Goal: Task Accomplishment & Management: Manage account settings

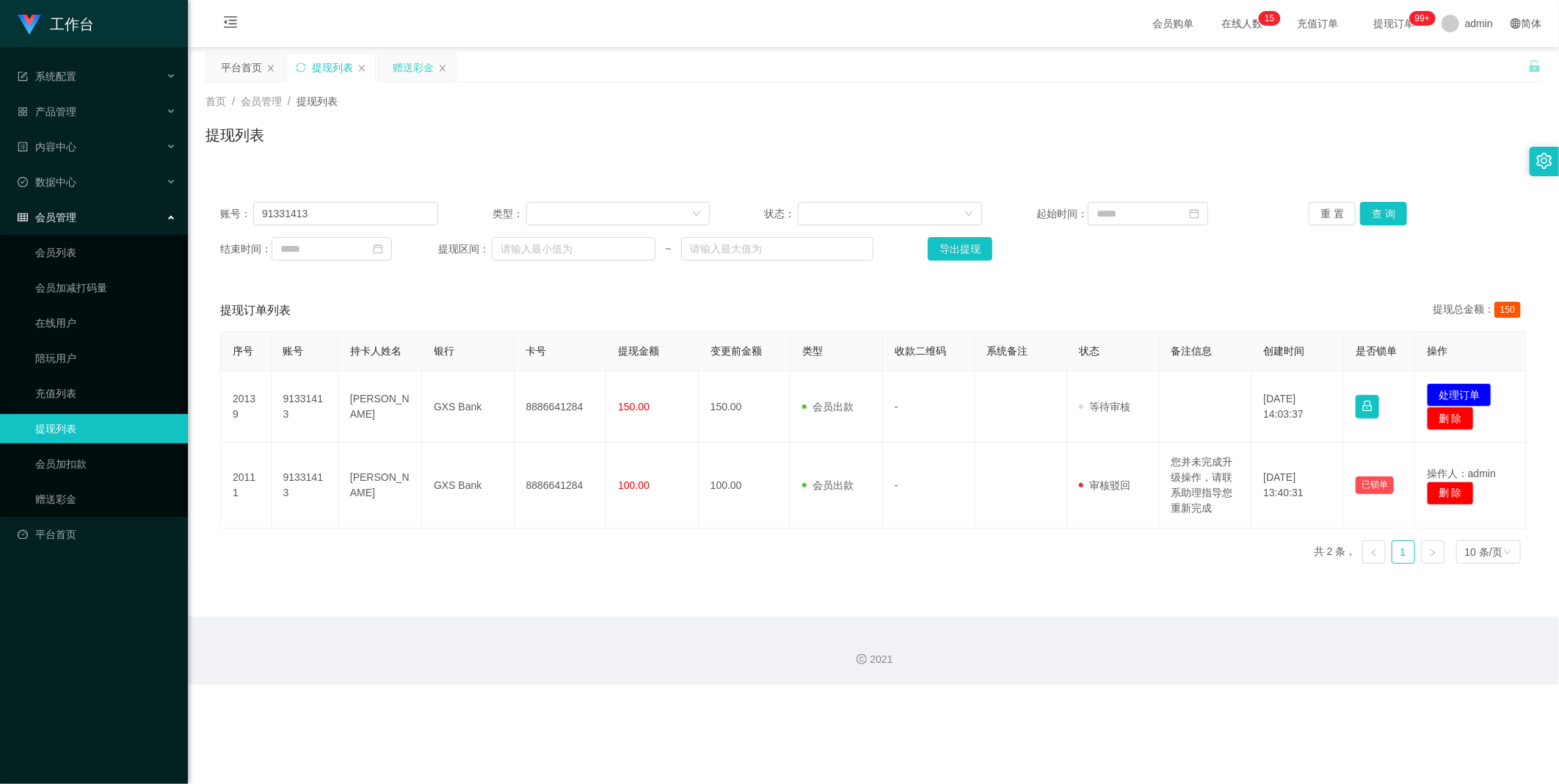
click at [414, 66] on div "赠送彩金" at bounding box center [413, 67] width 41 height 28
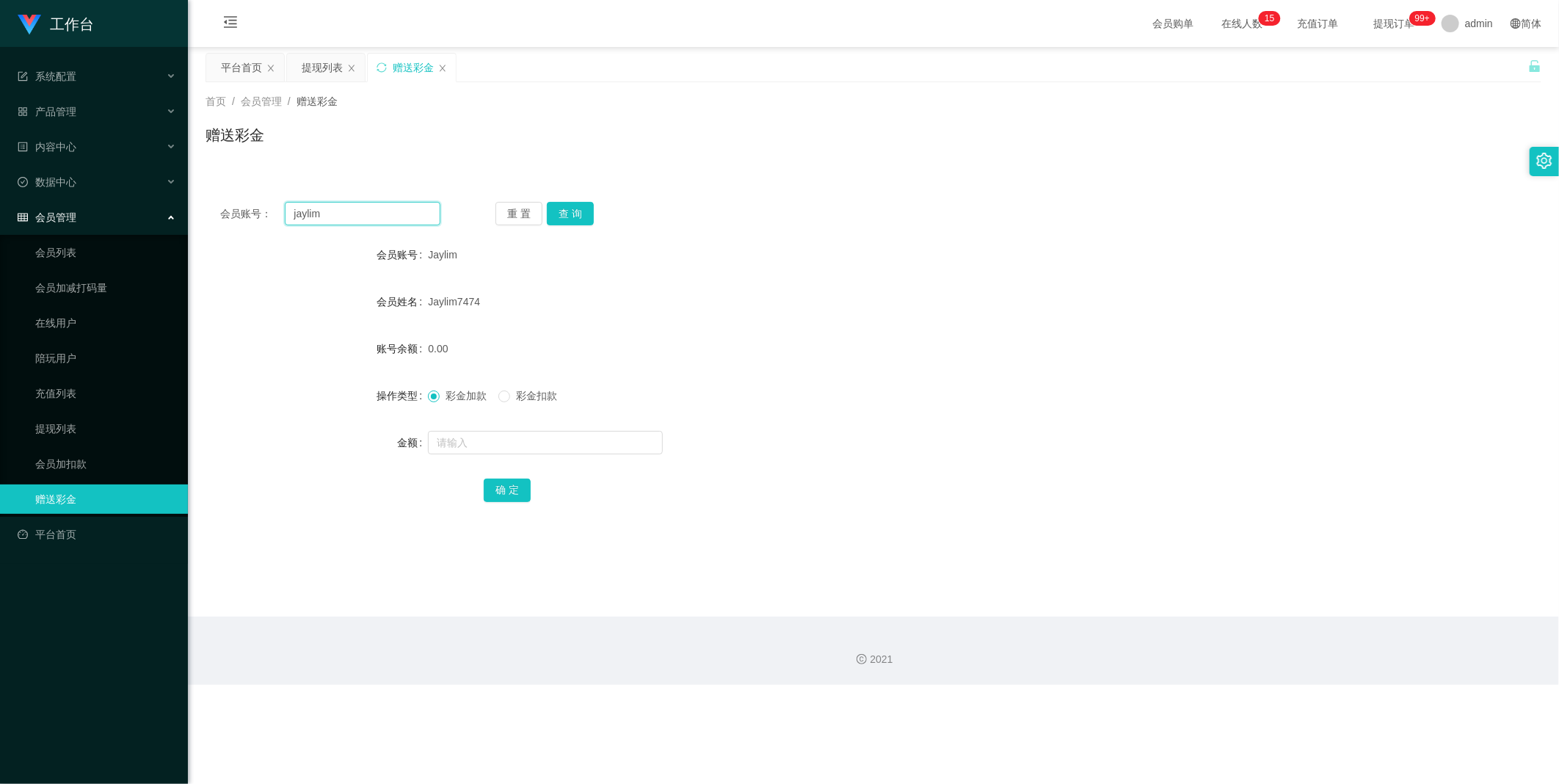
click at [369, 210] on input "jaylim" at bounding box center [362, 214] width 156 height 24
click at [580, 213] on button "查 询" at bounding box center [571, 214] width 47 height 24
click at [522, 426] on form "会员账号 Jaylim 会员姓名 Jaylim7474 账号余额 0.00 操作类型 彩金加款 彩金扣款 金额 确 定" at bounding box center [874, 372] width 1336 height 265
click at [515, 440] on input "text" at bounding box center [546, 443] width 235 height 24
type input "300"
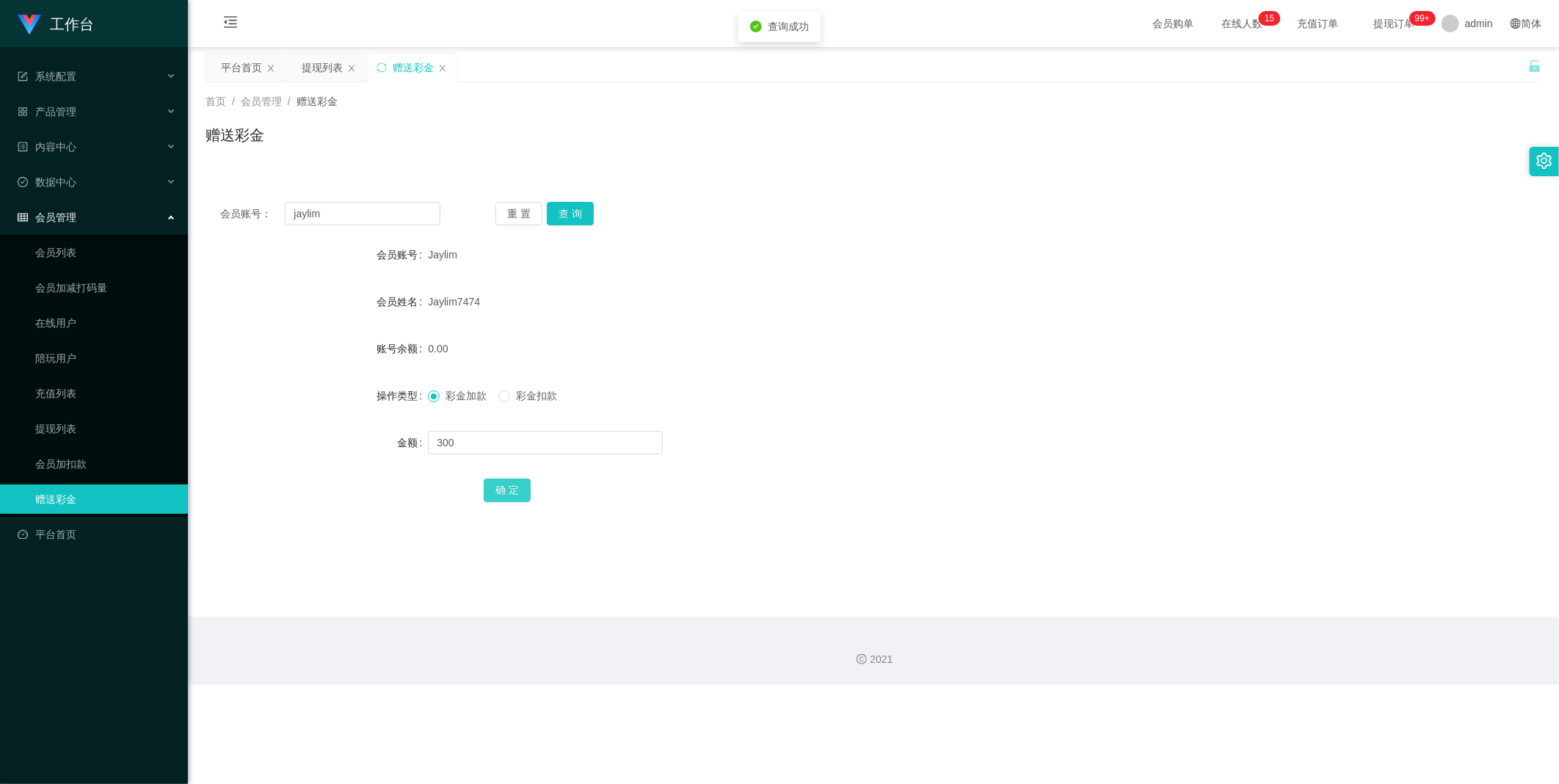
click at [517, 486] on button "确 定" at bounding box center [507, 491] width 47 height 24
click at [380, 225] on div "会员账号： jaylim 重 置 查 询 会员账号 Jaylim 会员姓名 Jaylim7474 账号余额 300.00 操作类型 彩金加款 彩金扣款 金额 …" at bounding box center [874, 361] width 1336 height 350
drag, startPoint x: 382, startPoint y: 220, endPoint x: 611, endPoint y: 233, distance: 229.4
click at [402, 222] on input "jaylim" at bounding box center [362, 214] width 156 height 24
drag, startPoint x: 584, startPoint y: 223, endPoint x: 560, endPoint y: 225, distance: 24.1
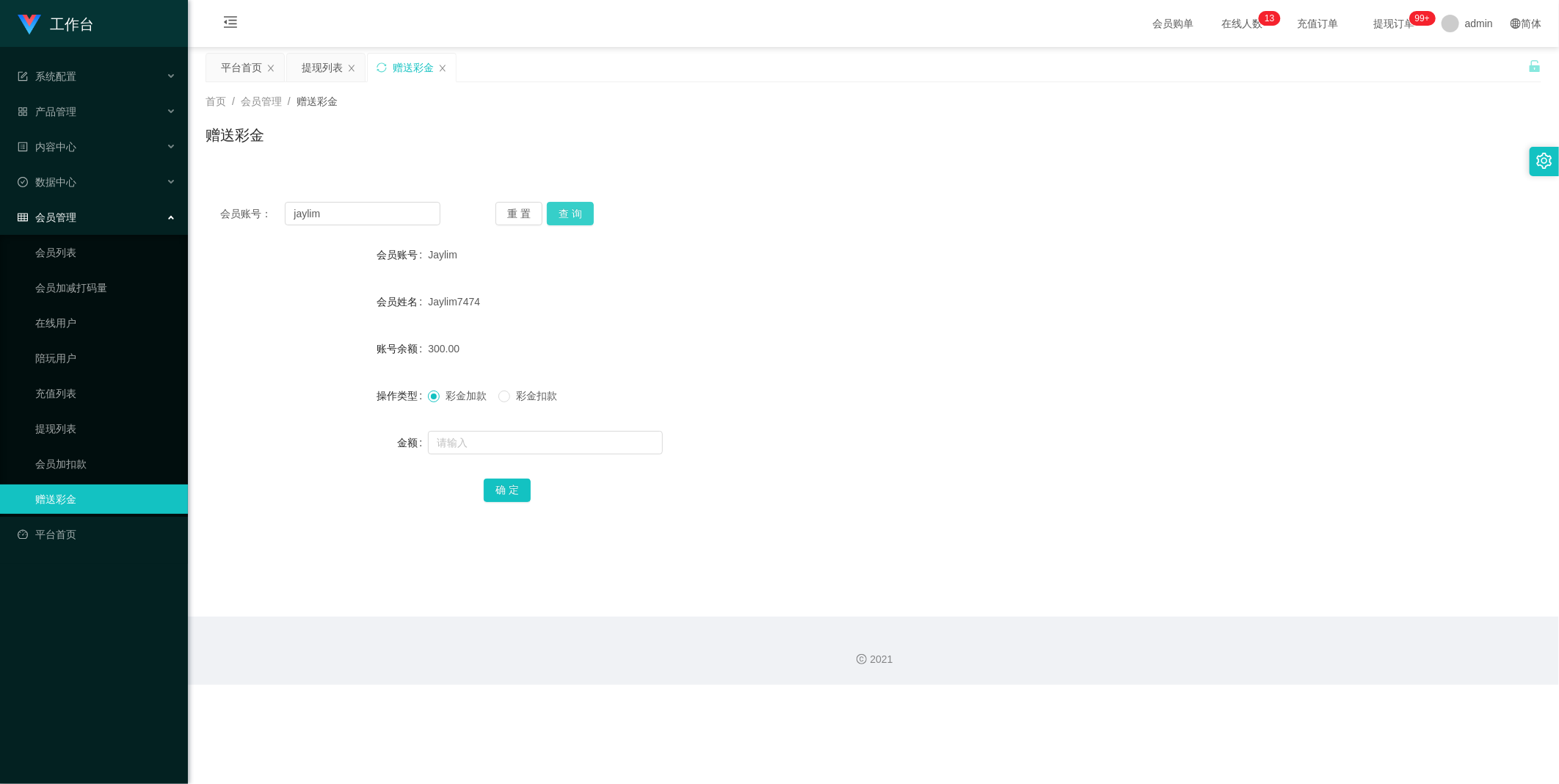
click at [574, 224] on button "查 询" at bounding box center [571, 214] width 47 height 24
drag, startPoint x: 372, startPoint y: 225, endPoint x: 422, endPoint y: 232, distance: 50.5
click at [376, 225] on input "jaylim" at bounding box center [362, 214] width 156 height 24
paste input "88146402"
type input "88146402"
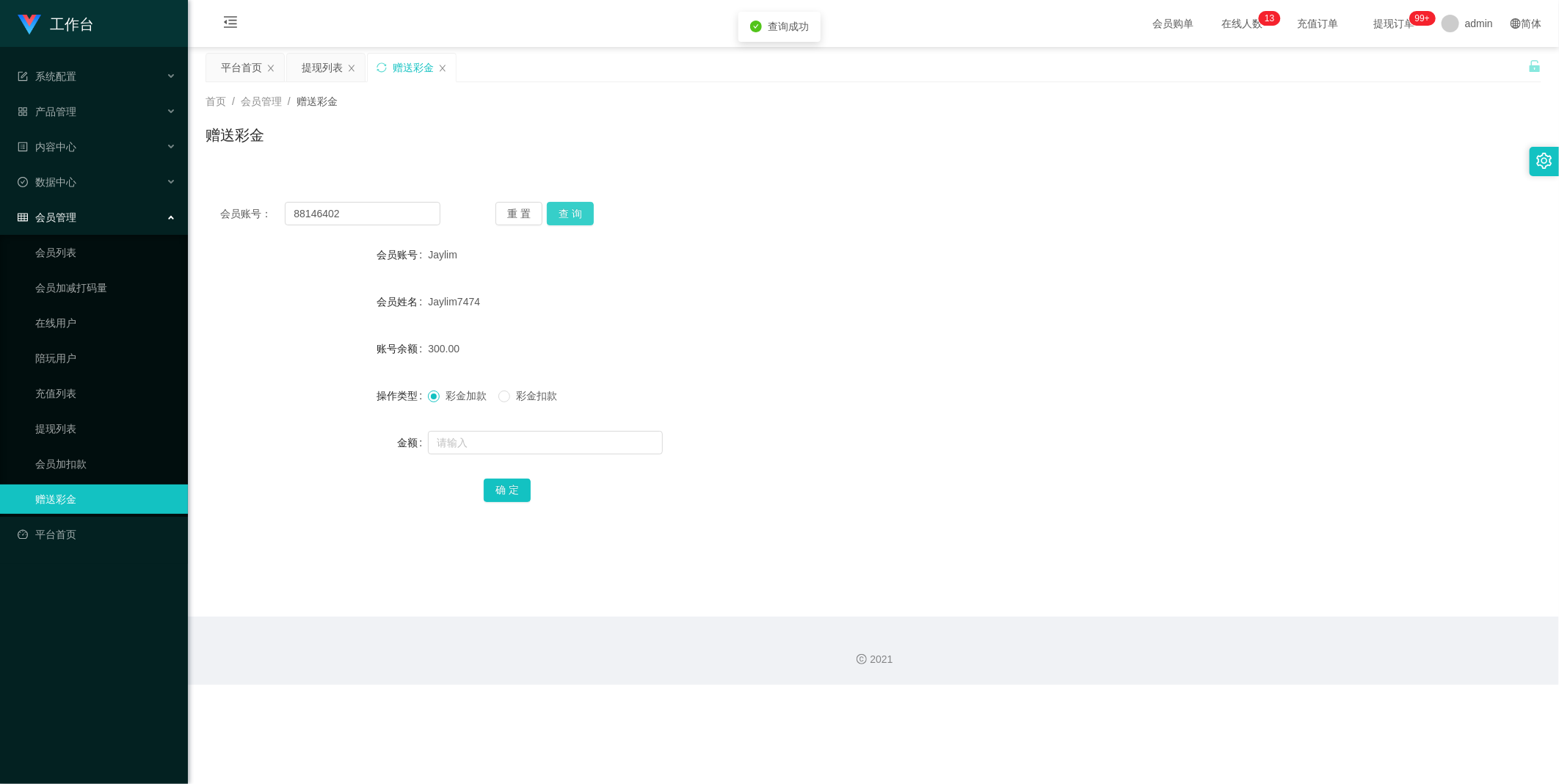
click at [585, 221] on button "查 询" at bounding box center [571, 214] width 47 height 24
click at [497, 451] on input "text" at bounding box center [546, 443] width 235 height 24
type input "100"
click at [522, 491] on button "确 定" at bounding box center [507, 491] width 47 height 24
click at [339, 74] on div "提现列表" at bounding box center [322, 67] width 41 height 28
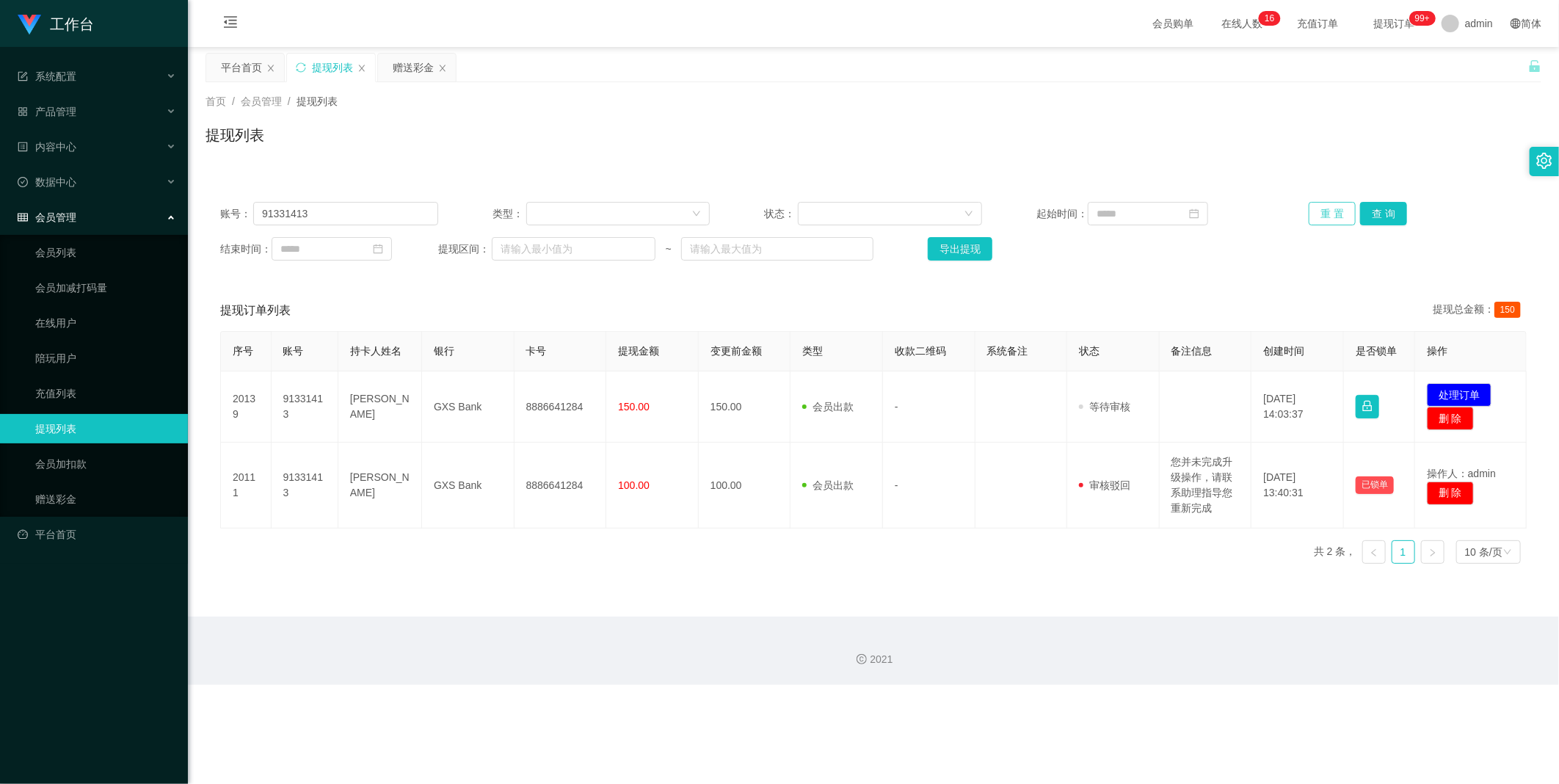
click at [1333, 218] on button "重 置" at bounding box center [1333, 214] width 47 height 24
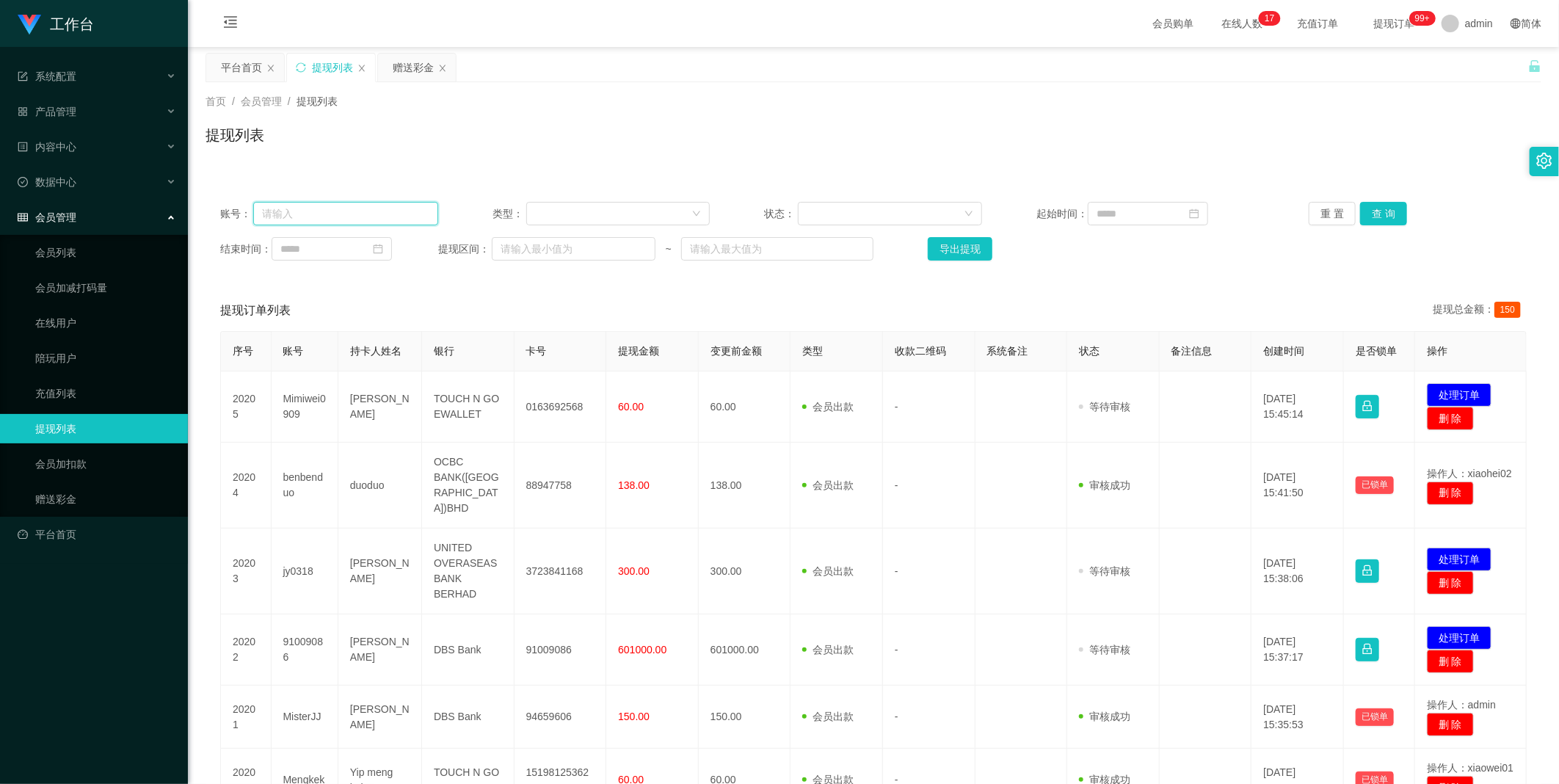
click at [342, 214] on input "text" at bounding box center [346, 214] width 185 height 24
paste input "jaylim"
click at [1368, 209] on button "查 询" at bounding box center [1384, 214] width 47 height 24
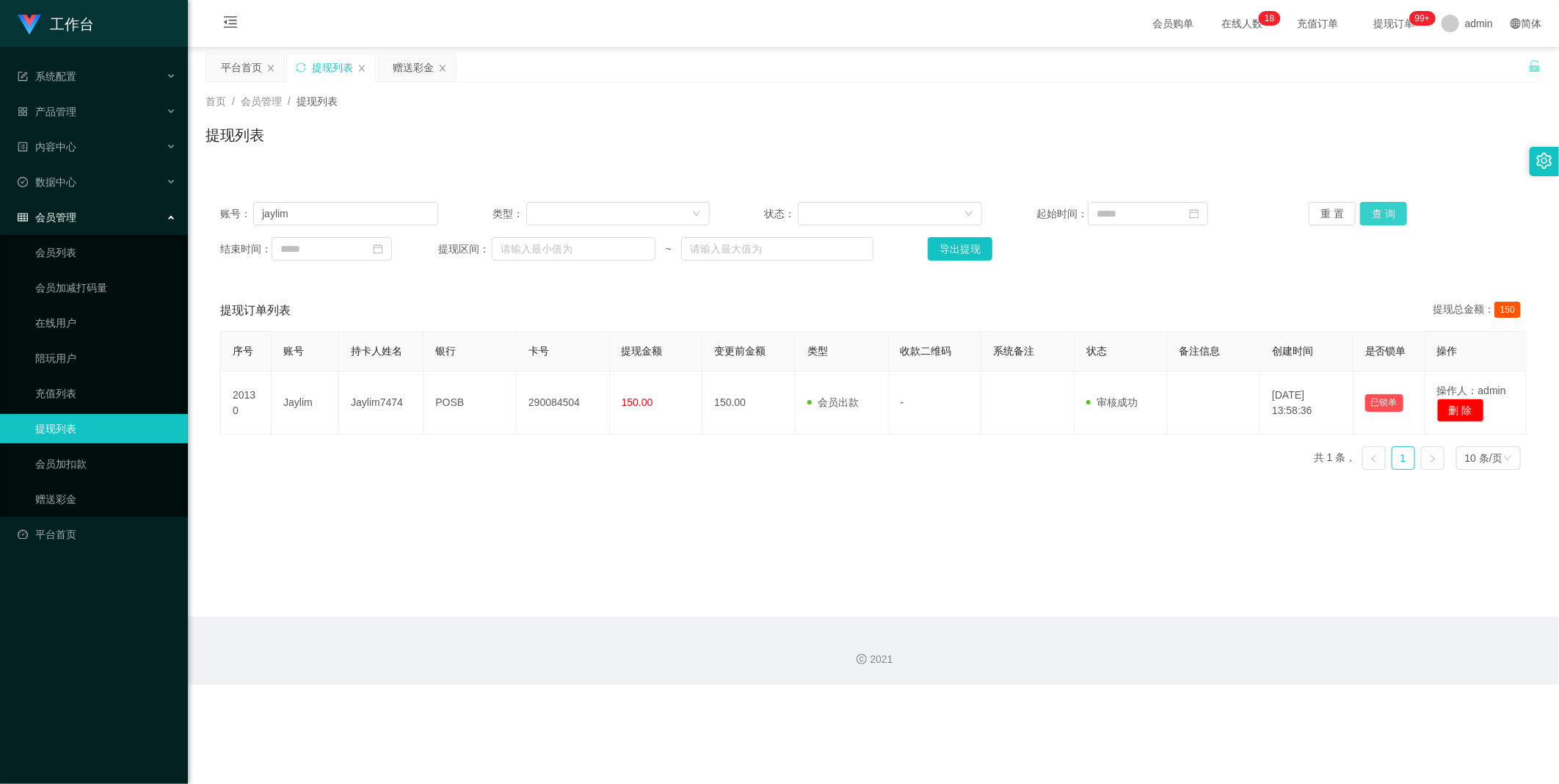
click at [1368, 208] on button "查 询" at bounding box center [1384, 214] width 47 height 24
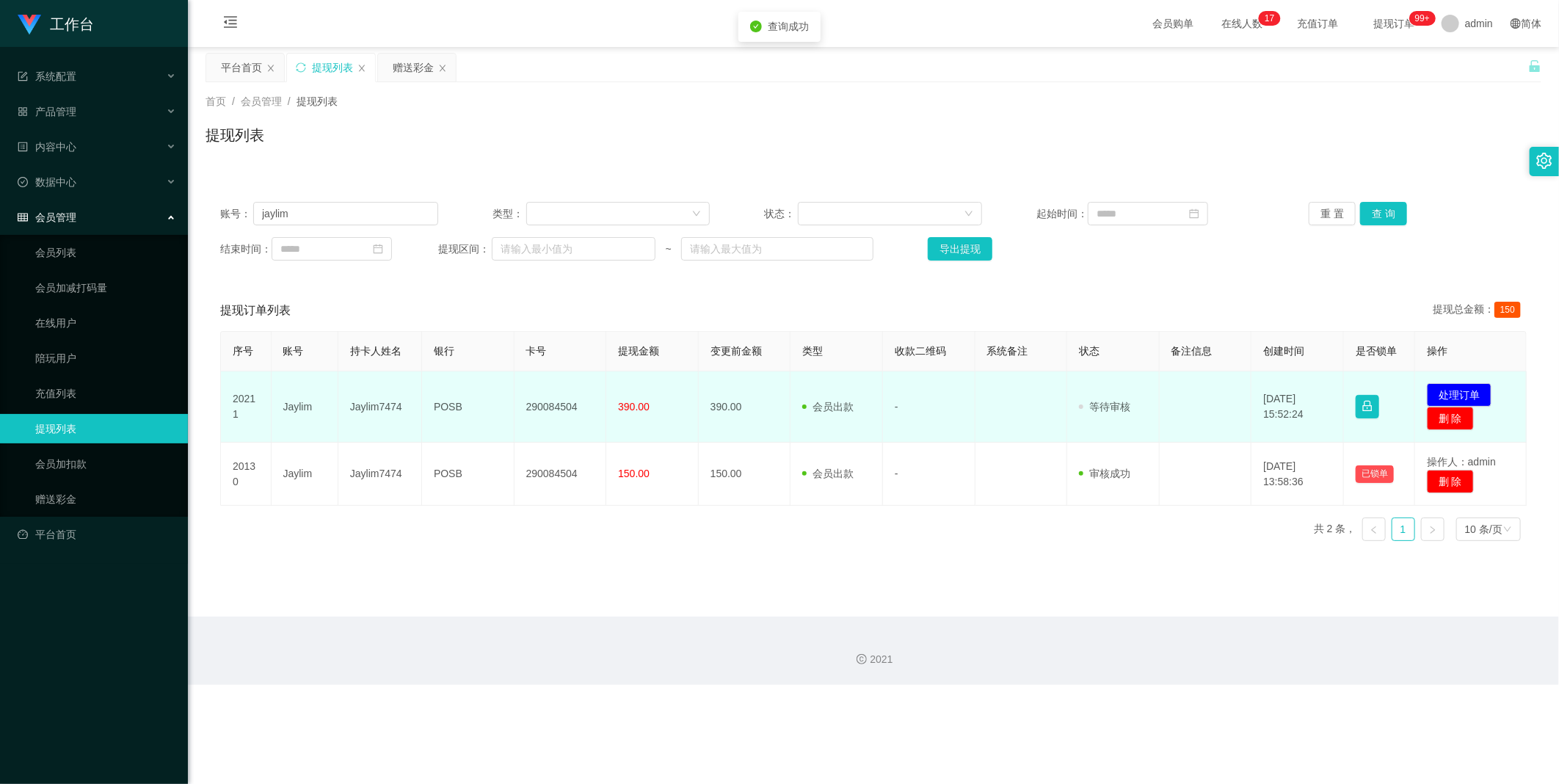
click at [362, 413] on td "Jaylim7474" at bounding box center [380, 407] width 84 height 71
click at [291, 408] on td "Jaylim" at bounding box center [305, 407] width 67 height 71
click at [291, 407] on td "Jaylim" at bounding box center [305, 407] width 67 height 71
copy td "Jaylim"
click at [1467, 390] on button "处理订单" at bounding box center [1459, 395] width 64 height 24
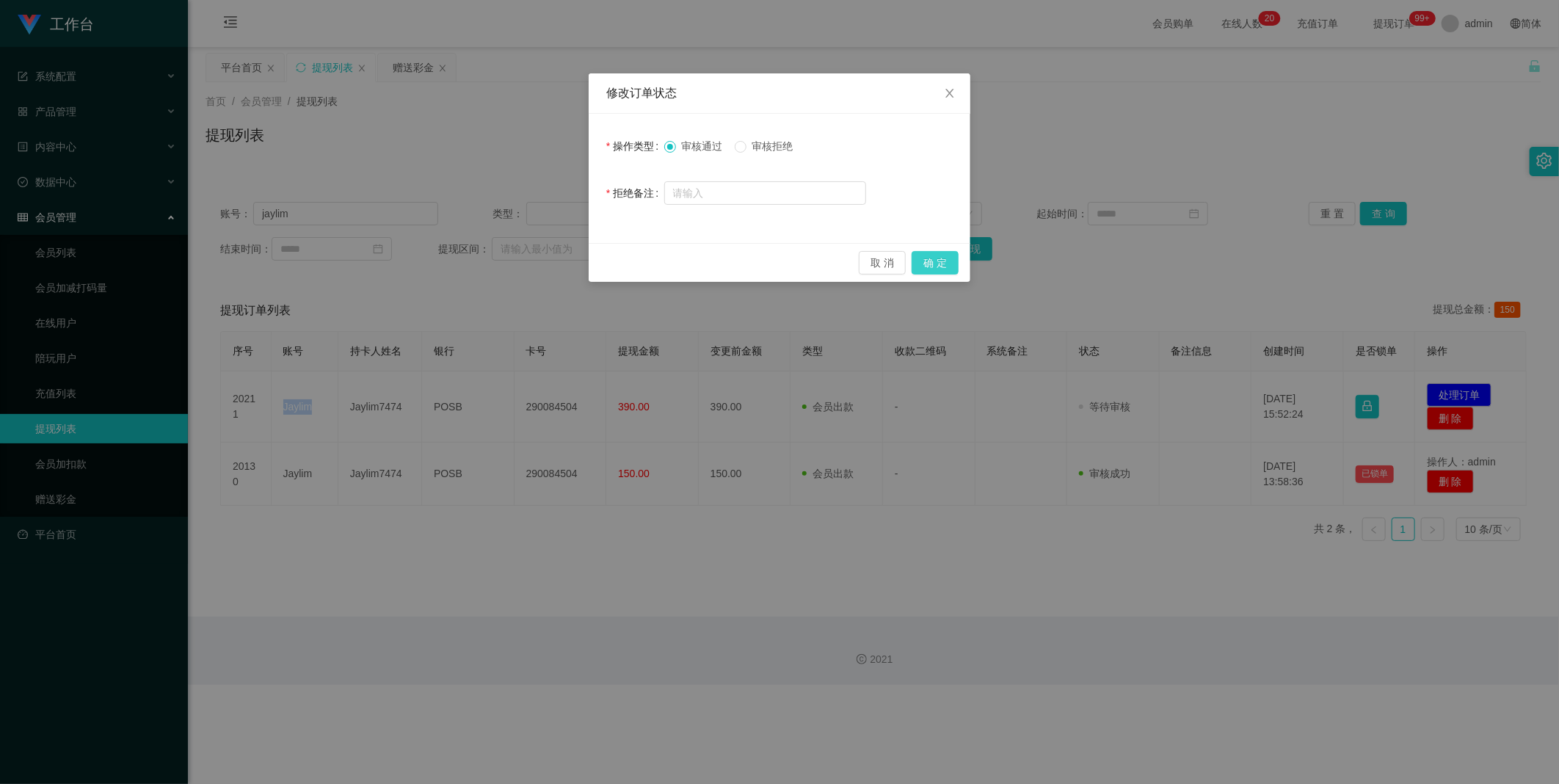
click at [941, 260] on button "确 定" at bounding box center [935, 263] width 47 height 24
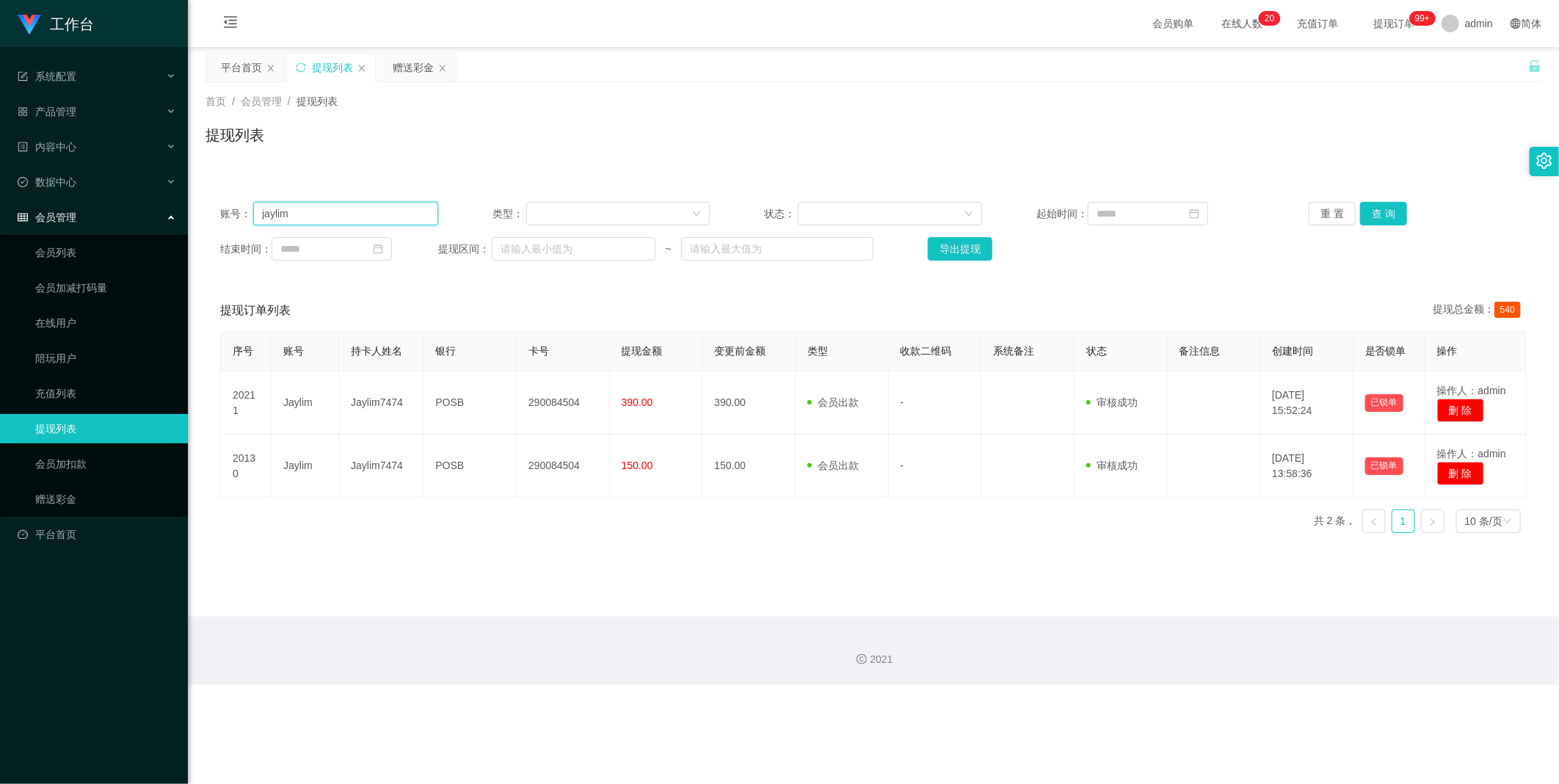
drag, startPoint x: 412, startPoint y: 214, endPoint x: 959, endPoint y: 271, distance: 550.0
click at [413, 214] on input "jaylim" at bounding box center [346, 214] width 185 height 24
paste input "88146402"
type input "88146402"
click at [1384, 209] on button "查 询" at bounding box center [1384, 214] width 47 height 24
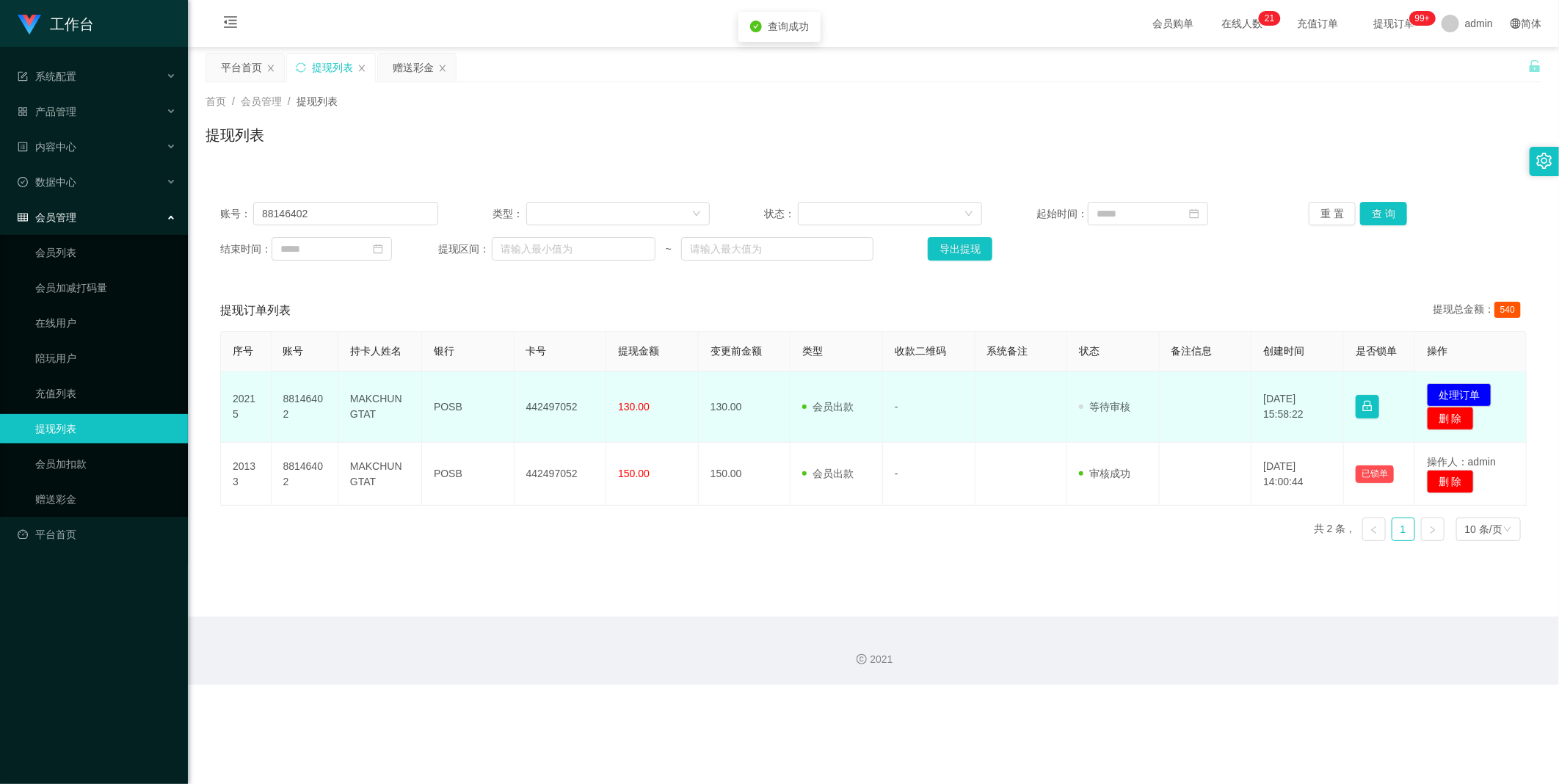
click at [299, 405] on td "88146402" at bounding box center [305, 407] width 67 height 71
click at [302, 402] on td "88146402" at bounding box center [305, 407] width 67 height 71
drag, startPoint x: 302, startPoint y: 402, endPoint x: 401, endPoint y: 401, distance: 99.0
click at [401, 401] on td "MAKCHUNGTAT" at bounding box center [380, 407] width 84 height 71
click at [401, 401] on td "MAKCHUNGTAT" at bounding box center [380, 407] width 84 height 71
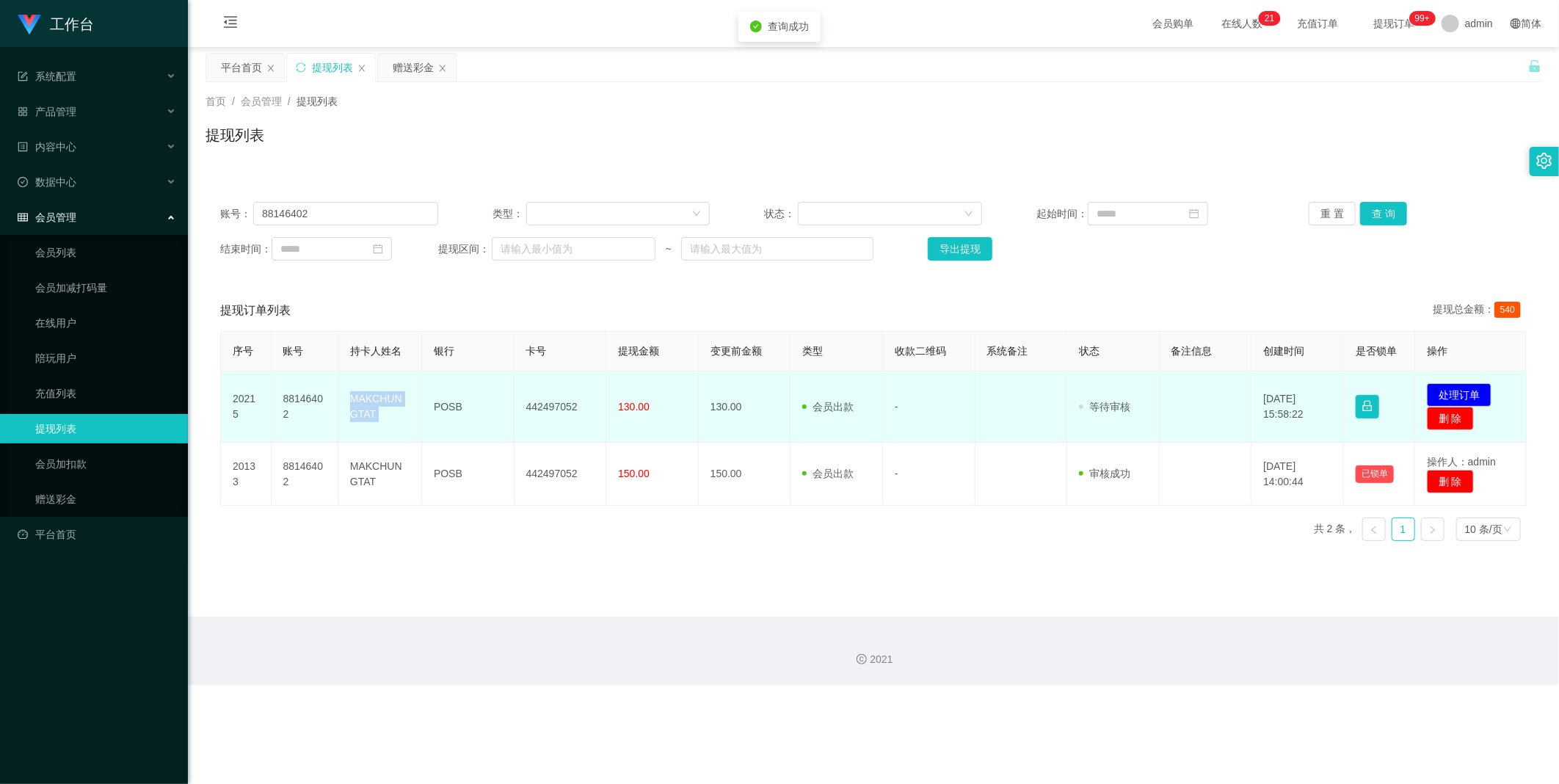
click at [402, 401] on td "MAKCHUNGTAT" at bounding box center [380, 407] width 84 height 71
copy td "MAKCHUNGTAT"
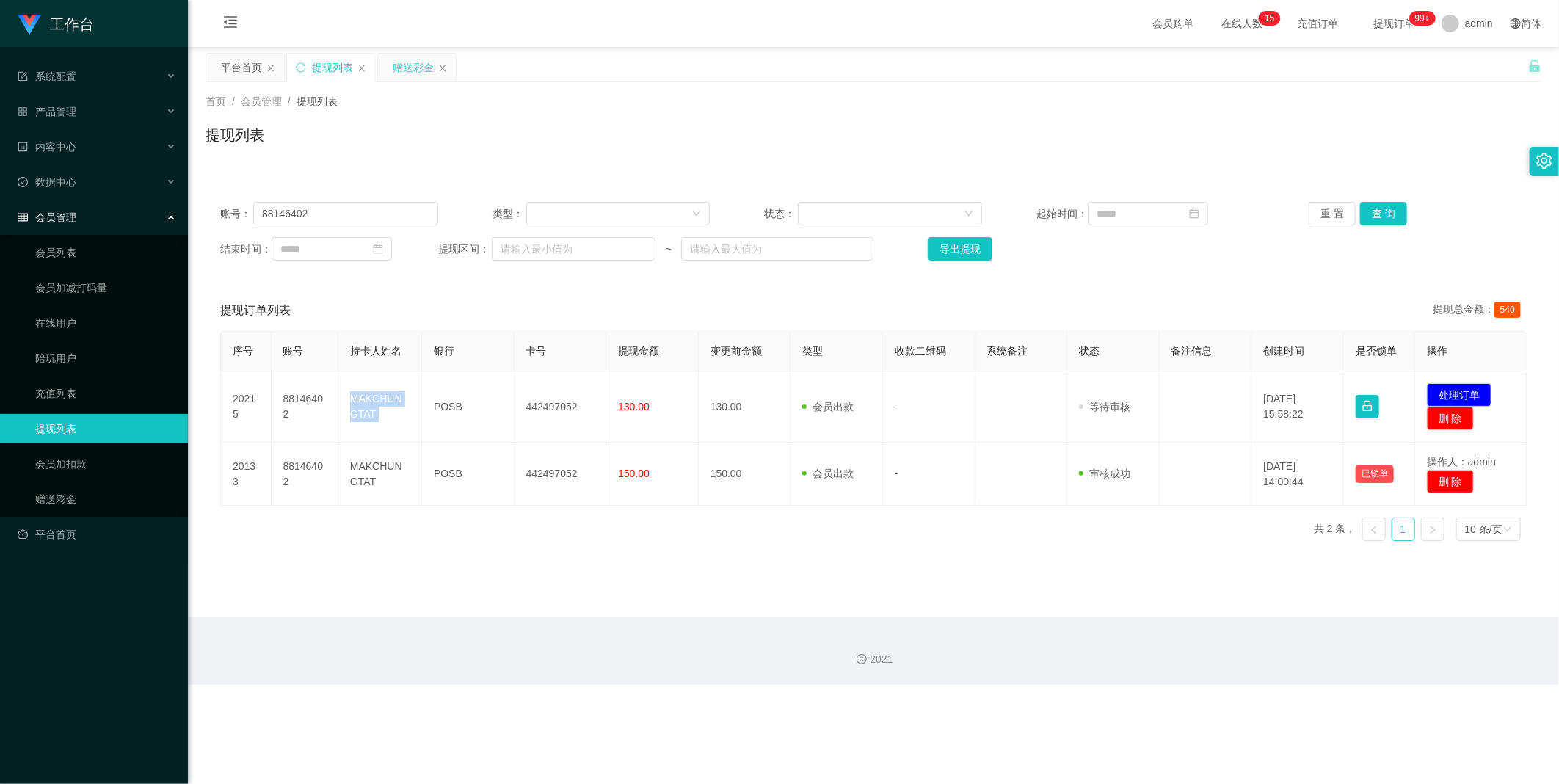
click at [404, 67] on div "赠送彩金" at bounding box center [413, 67] width 41 height 28
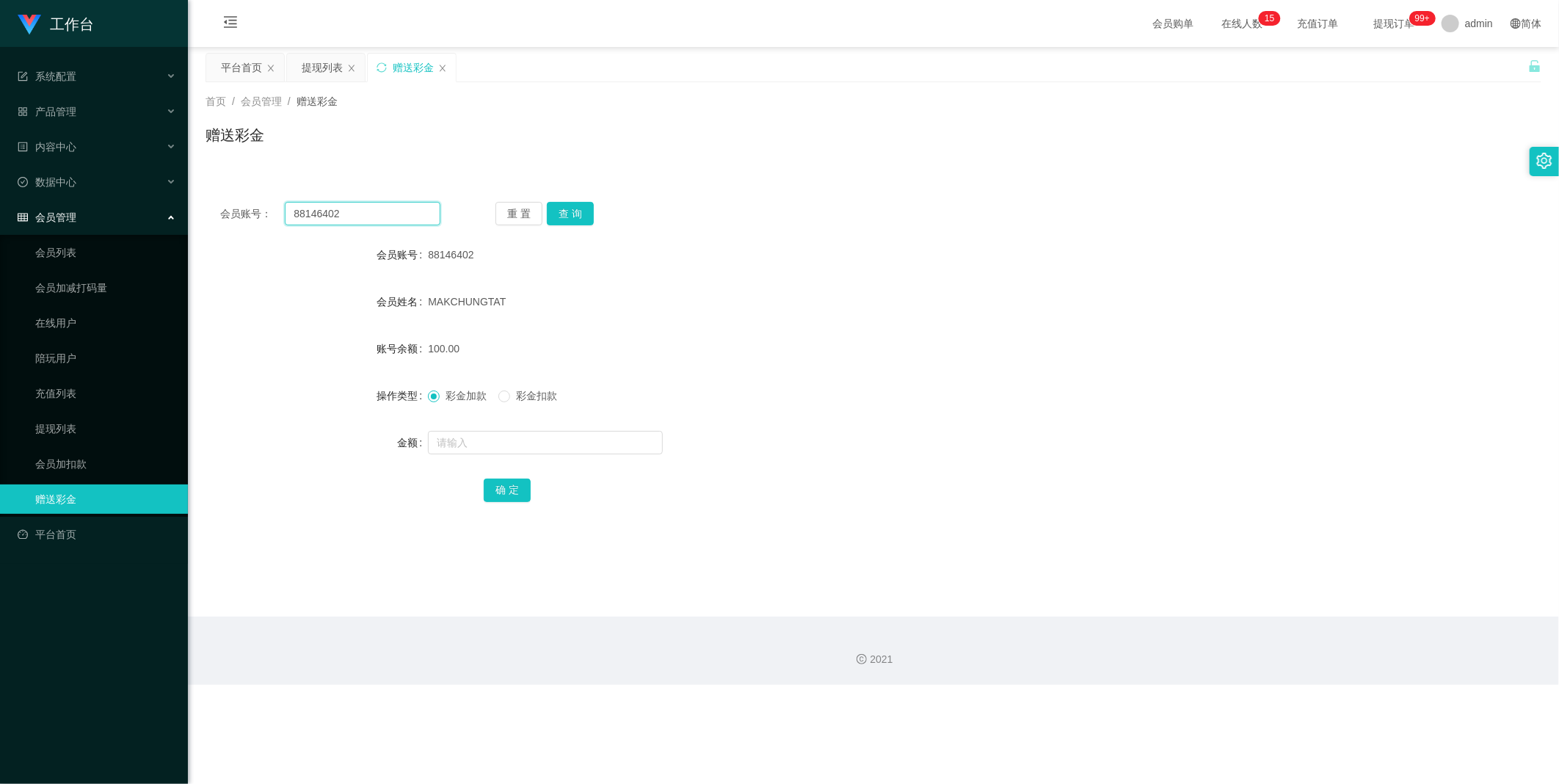
drag, startPoint x: 357, startPoint y: 209, endPoint x: 415, endPoint y: 211, distance: 58.0
click at [359, 209] on input "88146402" at bounding box center [362, 214] width 156 height 24
paste input "michaelma"
type input "michaelma"
click at [568, 211] on button "查 询" at bounding box center [571, 214] width 47 height 24
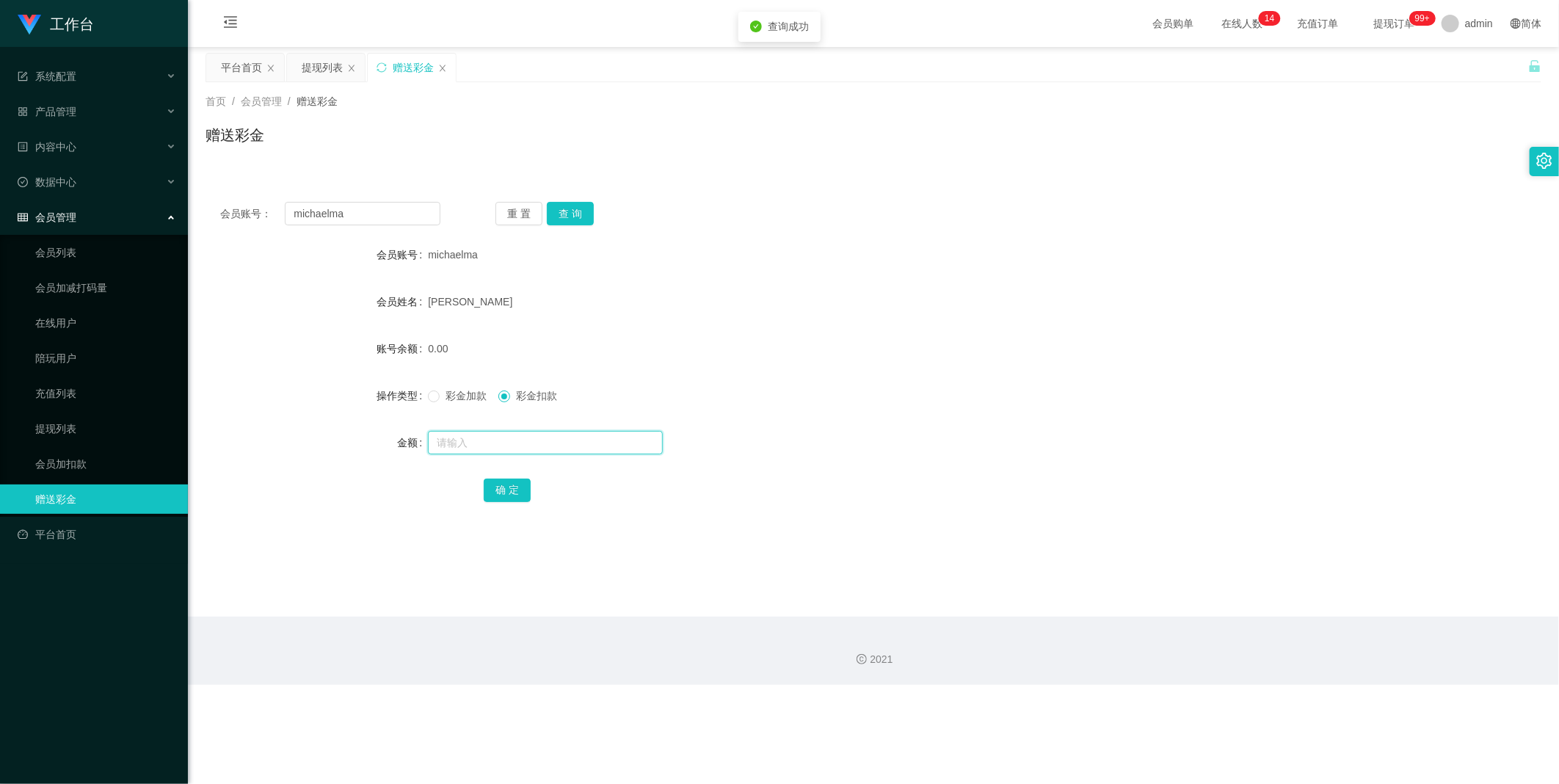
drag, startPoint x: 489, startPoint y: 445, endPoint x: 457, endPoint y: 406, distance: 50.4
click at [487, 445] on input "text" at bounding box center [546, 443] width 235 height 24
click at [452, 396] on span "彩金加款" at bounding box center [466, 395] width 53 height 12
click at [446, 438] on input "text" at bounding box center [546, 443] width 235 height 24
type input "100"
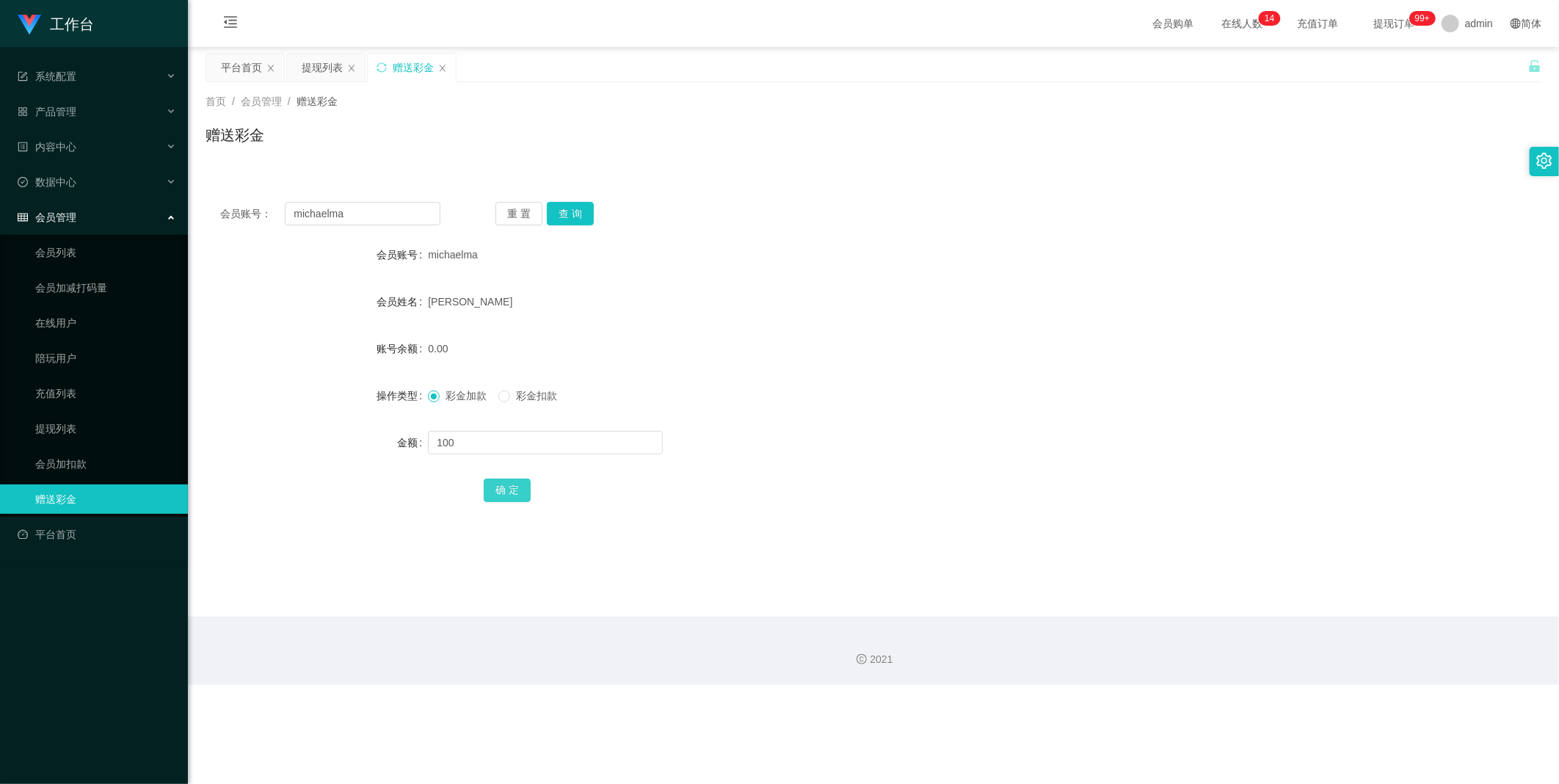
click at [523, 491] on button "确 定" at bounding box center [507, 491] width 47 height 24
click at [366, 217] on input "michaelma" at bounding box center [362, 214] width 156 height 24
paste input "88146402"
type input "88146402"
click at [557, 217] on button "查 询" at bounding box center [571, 214] width 47 height 24
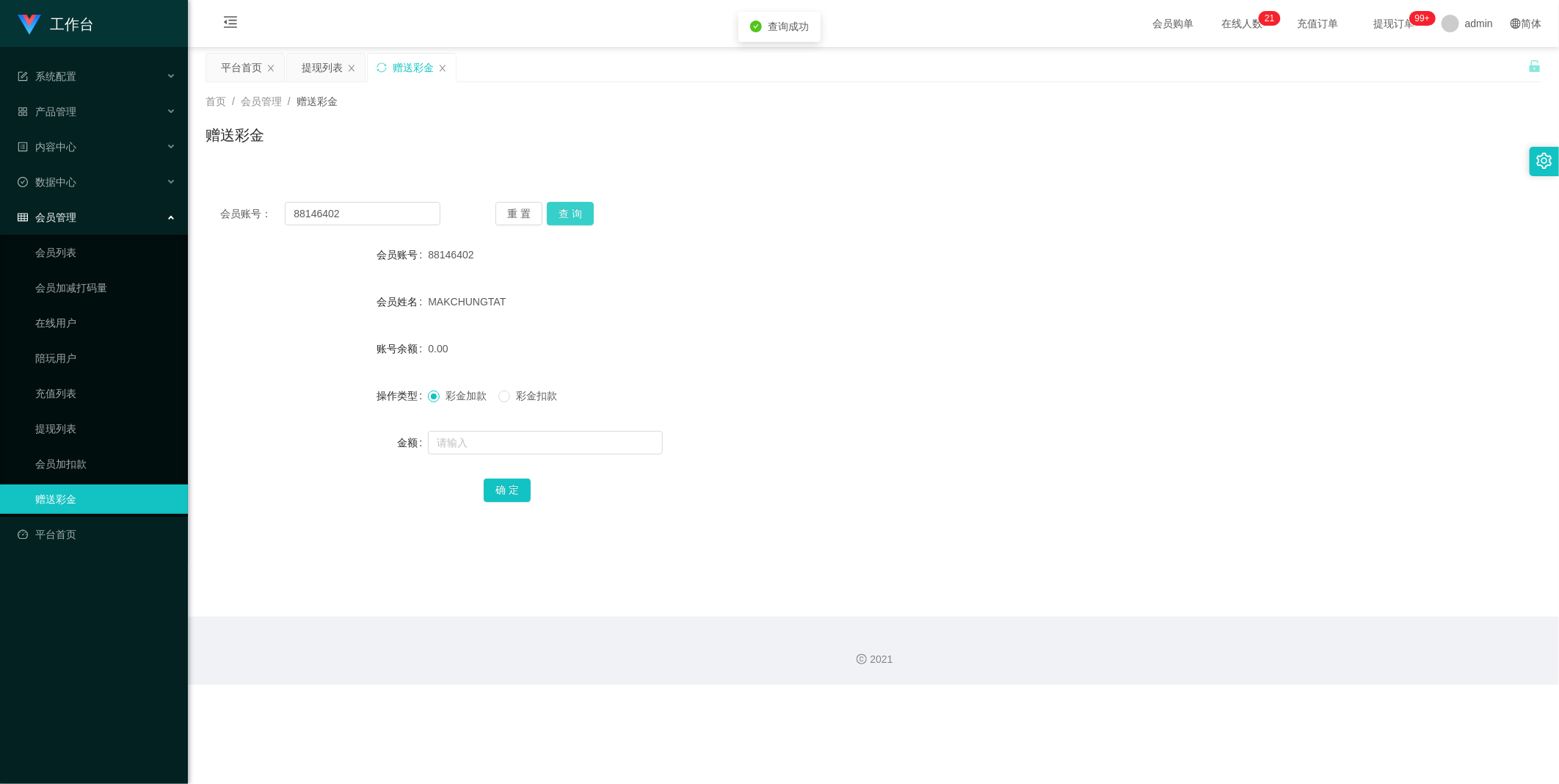
click at [557, 217] on button "查 询" at bounding box center [571, 214] width 47 height 24
click at [330, 61] on div "提现列表" at bounding box center [322, 67] width 41 height 28
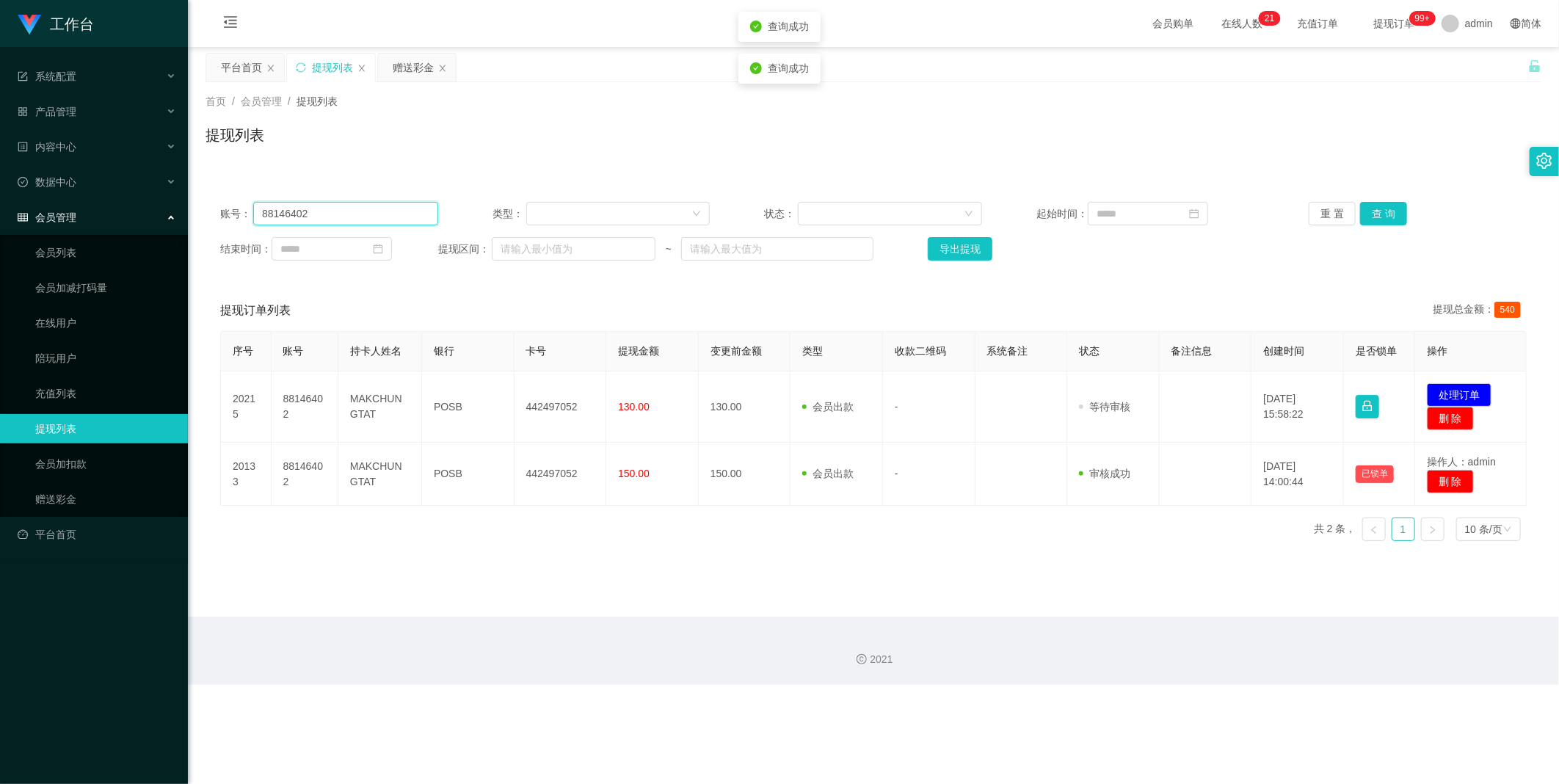
click at [375, 225] on input "88146402" at bounding box center [346, 214] width 185 height 24
click at [1385, 208] on button "查 询" at bounding box center [1384, 214] width 47 height 24
click at [1444, 389] on button "处理订单" at bounding box center [1459, 395] width 64 height 24
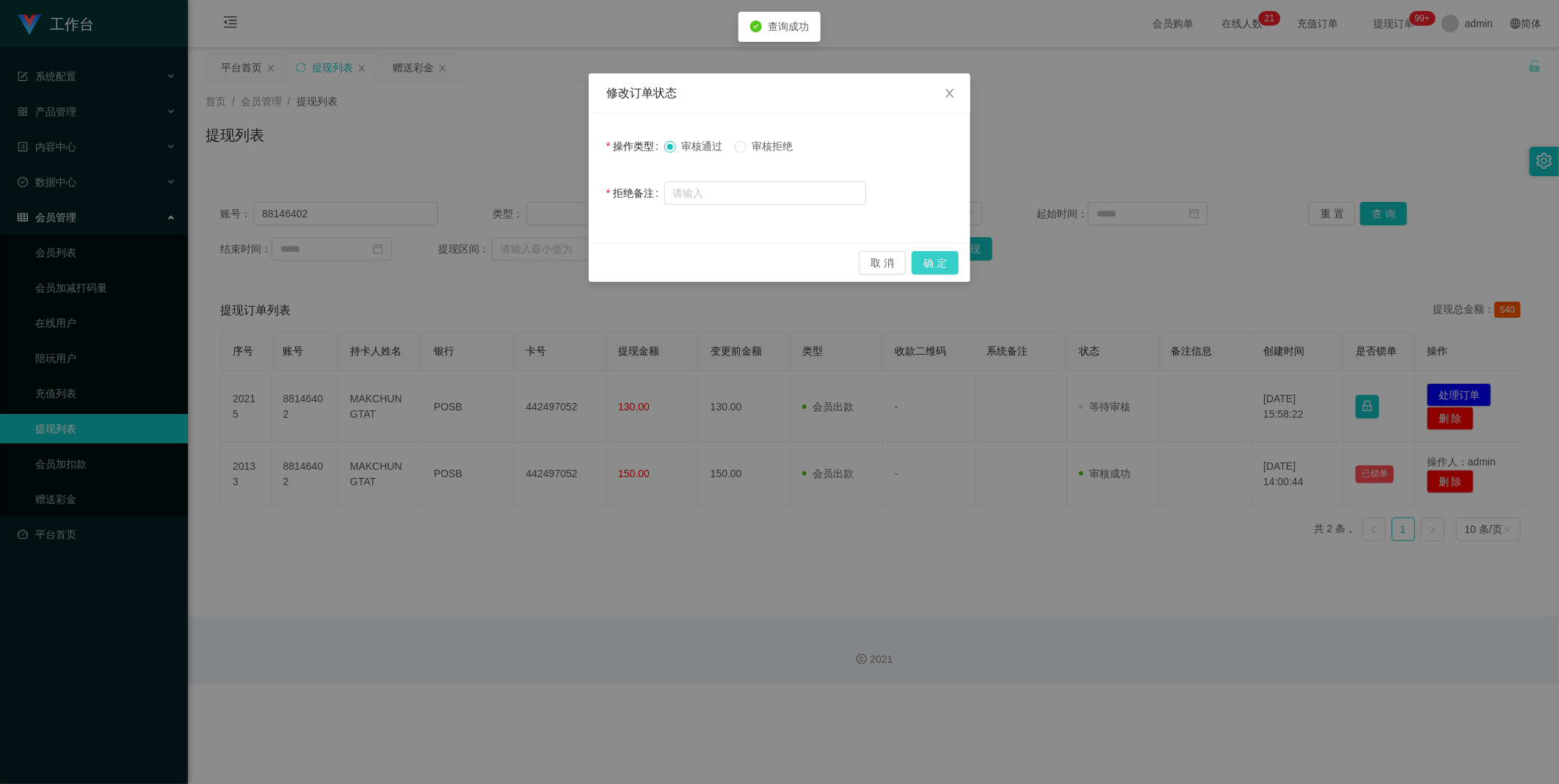
click at [941, 263] on button "确 定" at bounding box center [935, 263] width 47 height 24
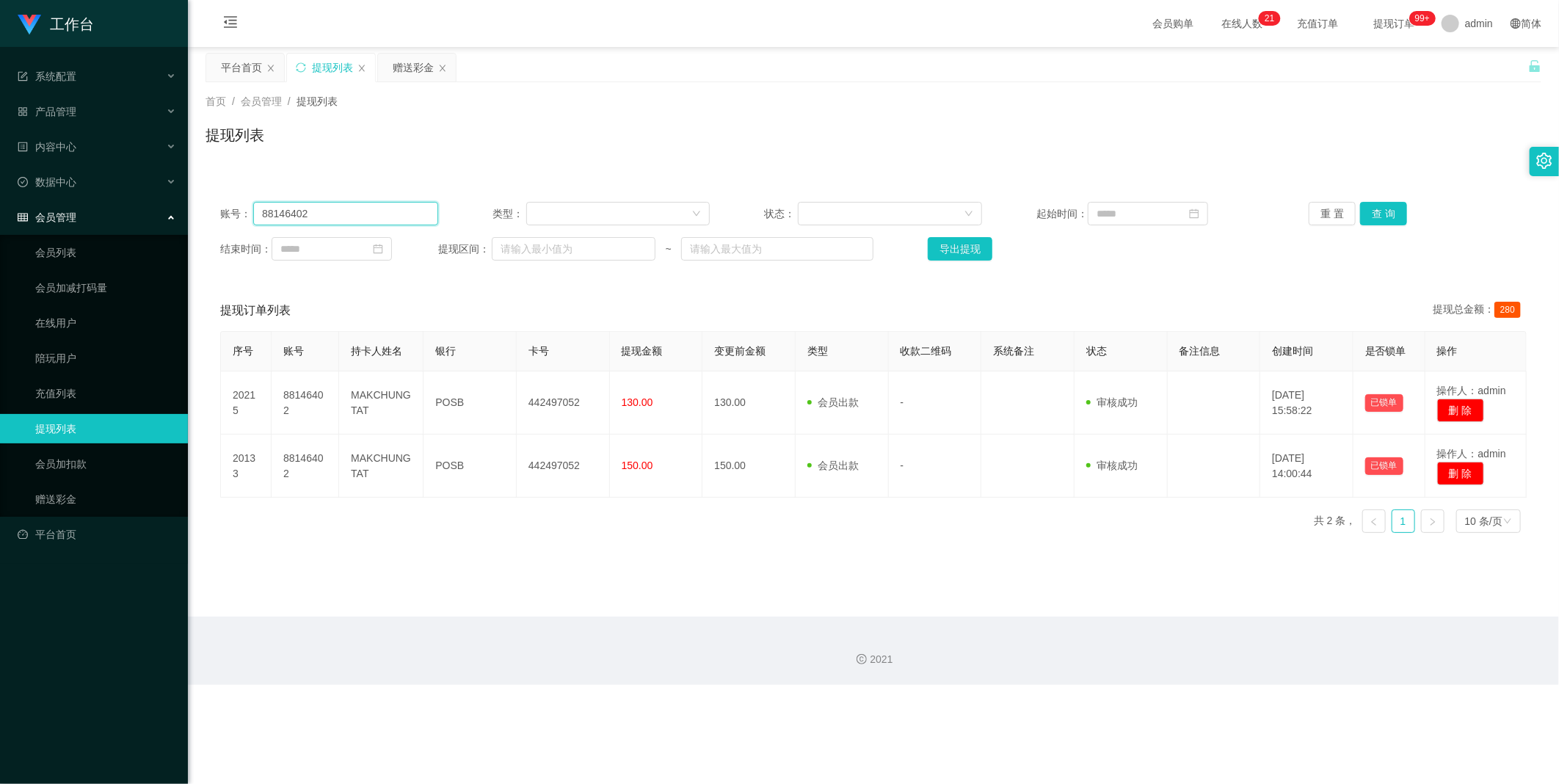
drag, startPoint x: 381, startPoint y: 217, endPoint x: 704, endPoint y: 225, distance: 323.1
click at [382, 217] on input "88146402" at bounding box center [346, 214] width 185 height 24
click at [1376, 216] on button "查 询" at bounding box center [1384, 214] width 47 height 24
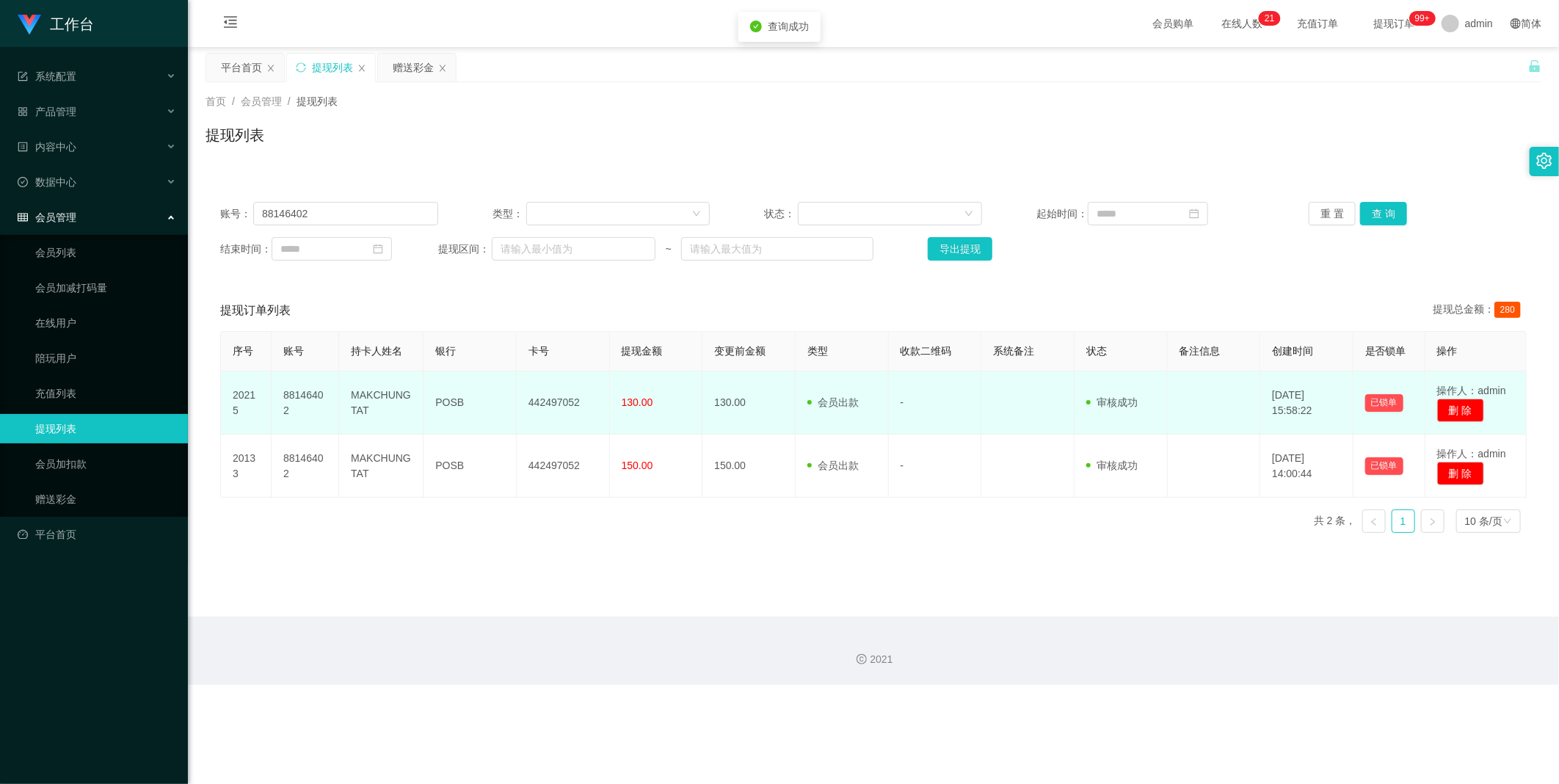
click at [574, 408] on td "442497052" at bounding box center [563, 403] width 93 height 63
copy td "442497052"
click at [560, 400] on td "442497052" at bounding box center [563, 403] width 93 height 63
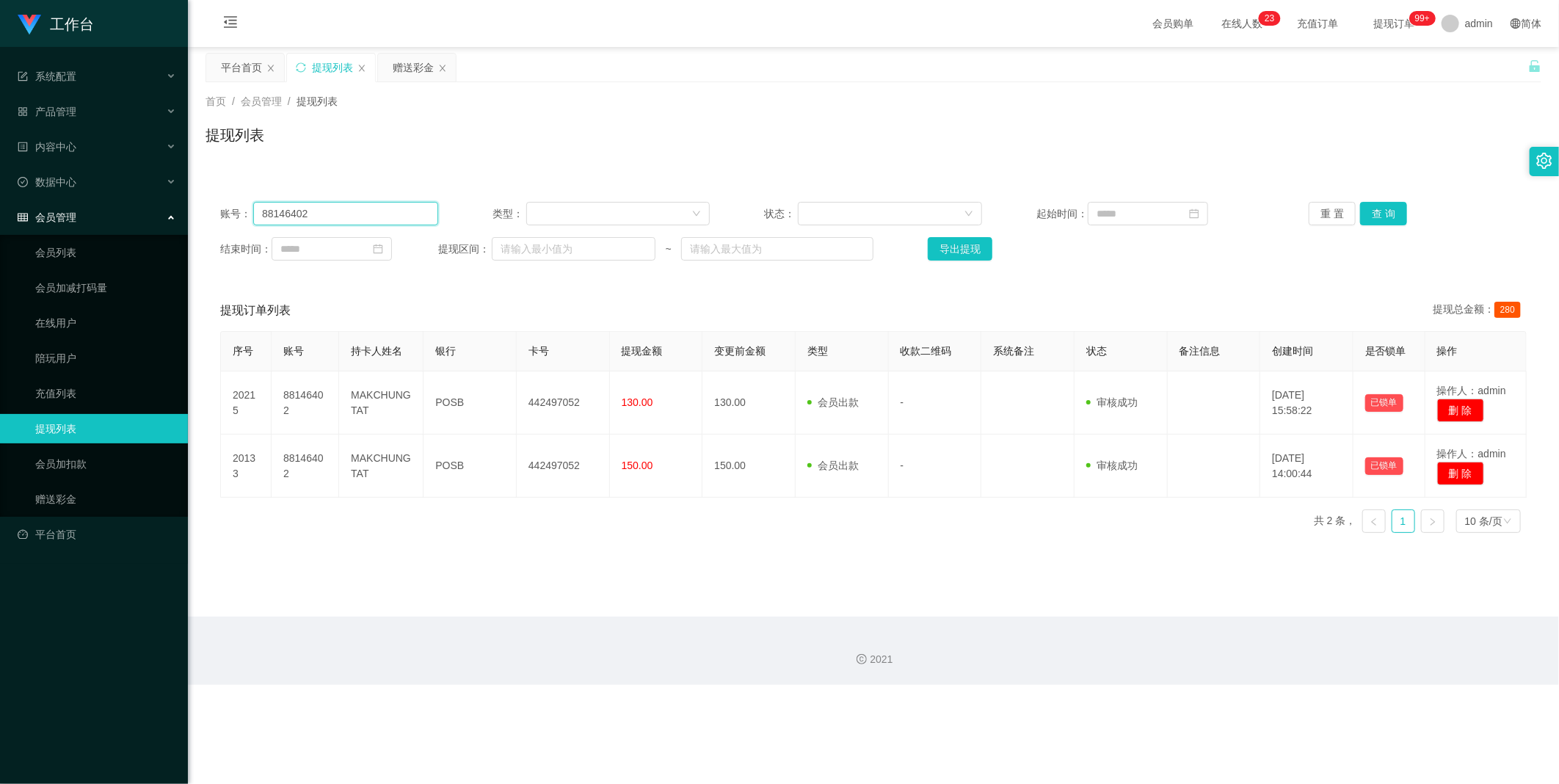
drag, startPoint x: 370, startPoint y: 217, endPoint x: 384, endPoint y: 211, distance: 15.2
click at [372, 216] on input "88146402" at bounding box center [346, 214] width 185 height 24
paste input "michaelma"
type input "michaelma"
click at [1376, 211] on button "查 询" at bounding box center [1384, 214] width 47 height 24
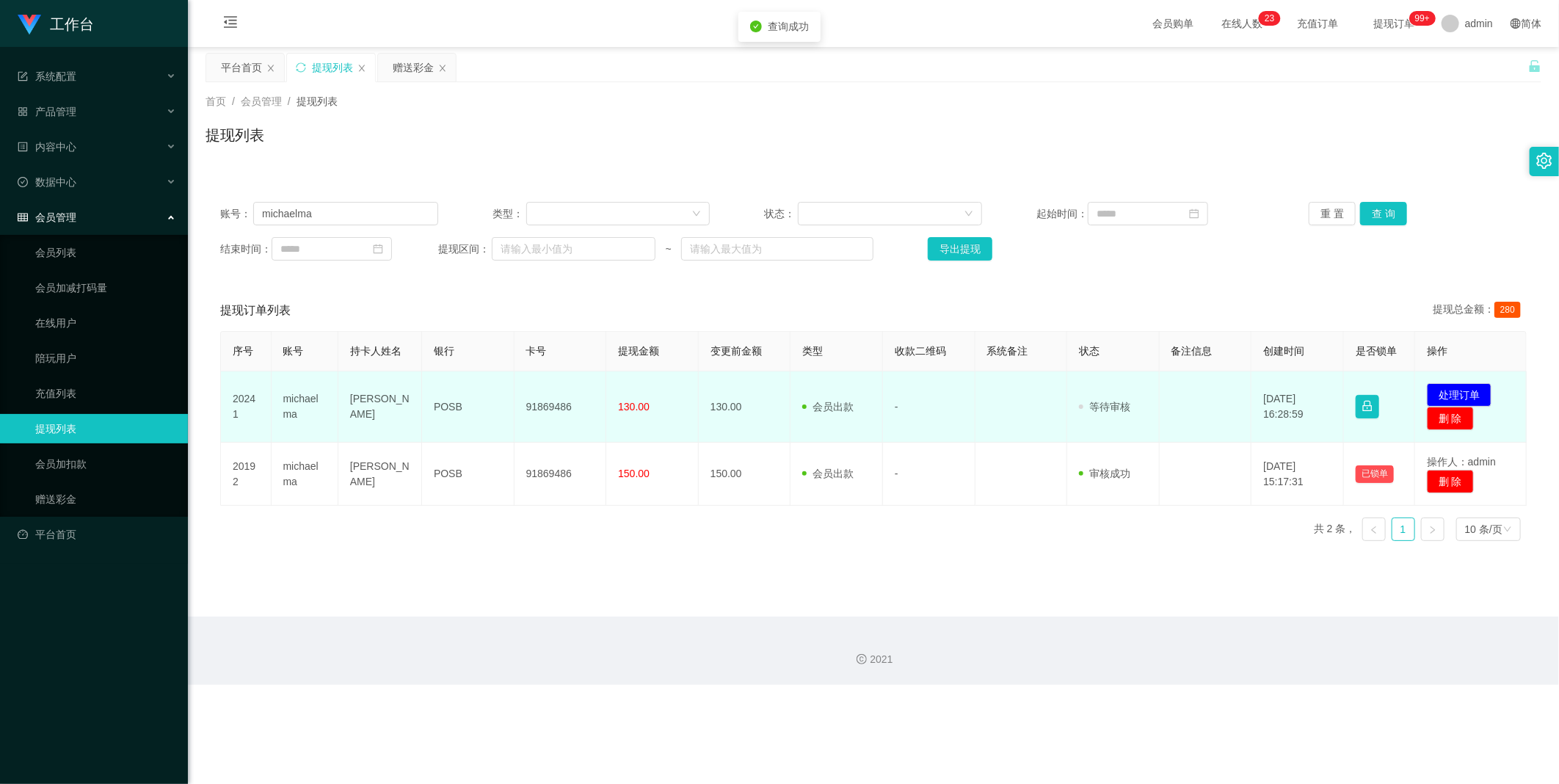
click at [384, 415] on td "Michael Ma" at bounding box center [380, 407] width 84 height 71
click at [384, 407] on td "Michael Ma" at bounding box center [380, 407] width 84 height 71
copy td "Michael Ma"
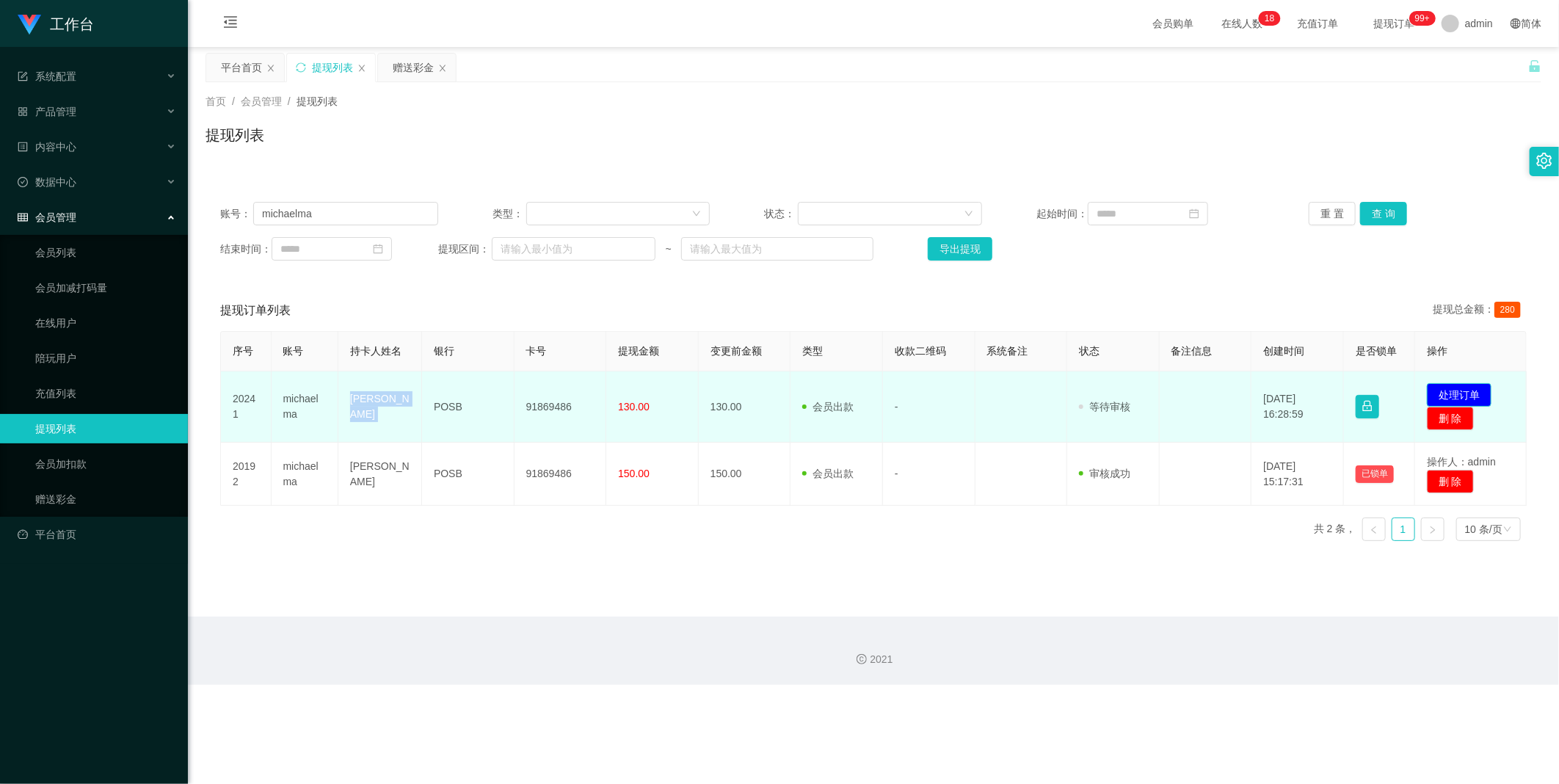
click at [1449, 398] on button "处理订单" at bounding box center [1459, 395] width 64 height 24
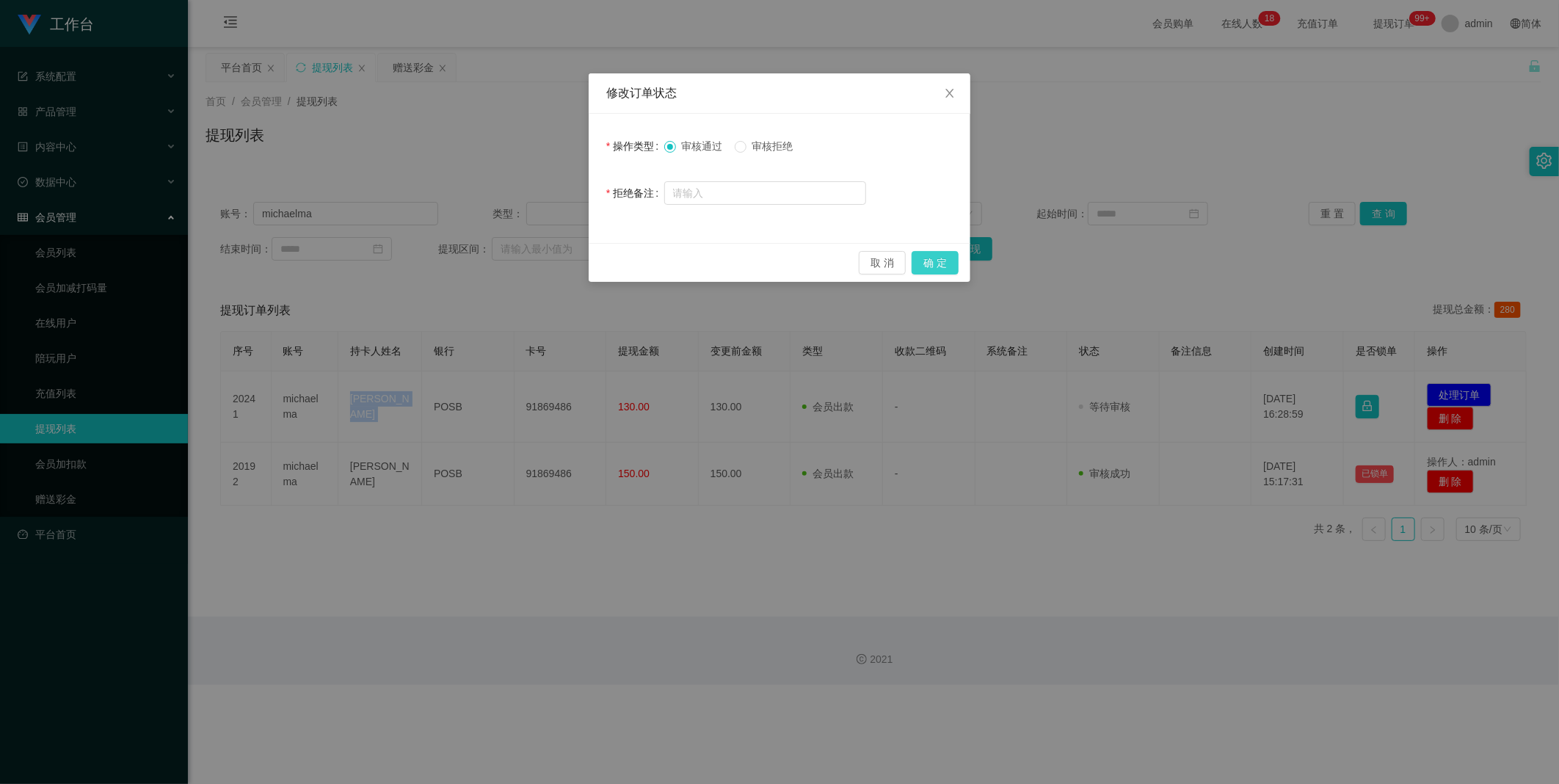
click at [922, 259] on button "确 定" at bounding box center [935, 263] width 47 height 24
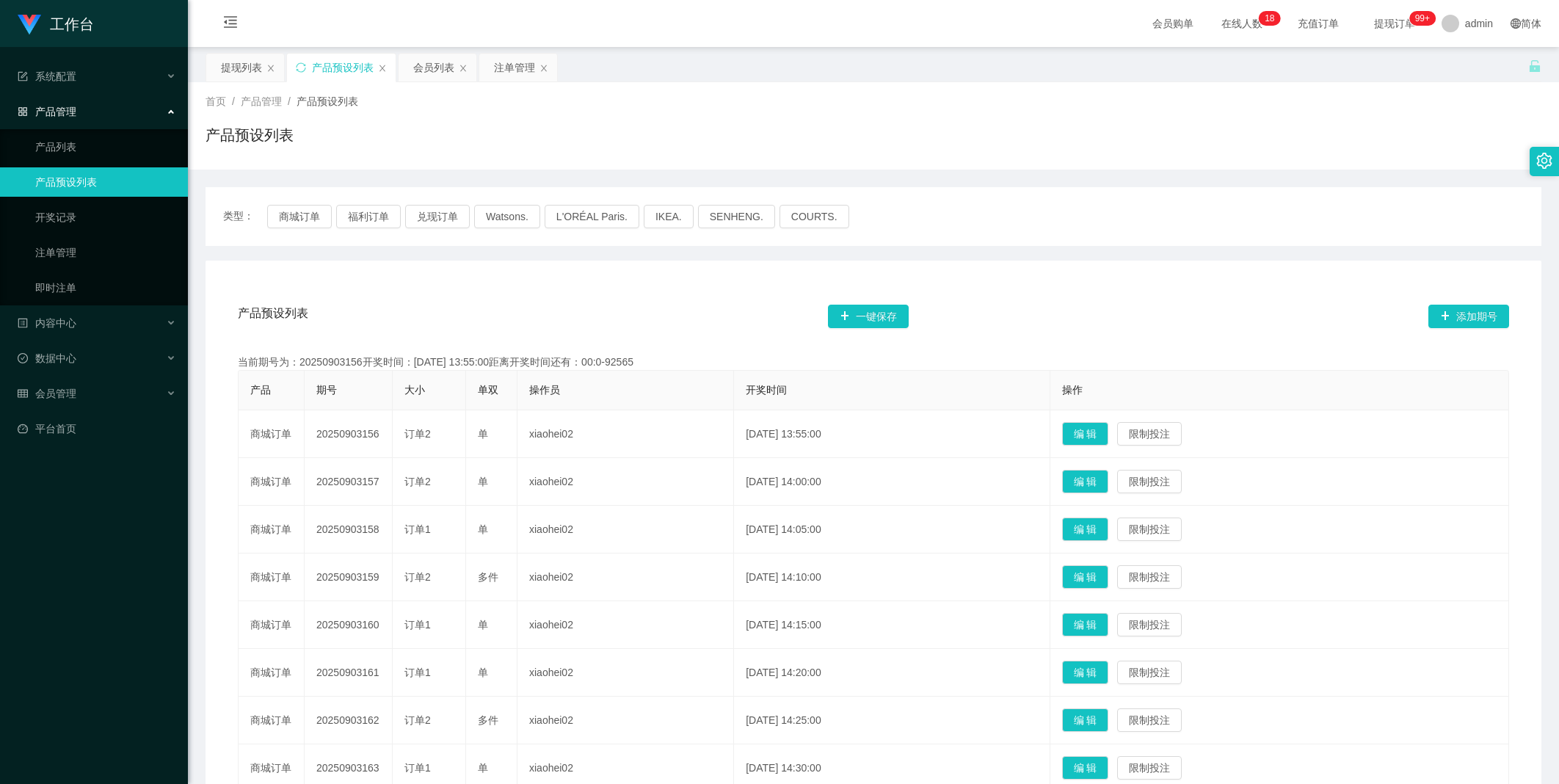
click at [295, 214] on button "商城订单" at bounding box center [299, 217] width 64 height 24
click at [500, 64] on div "注单管理" at bounding box center [514, 67] width 41 height 28
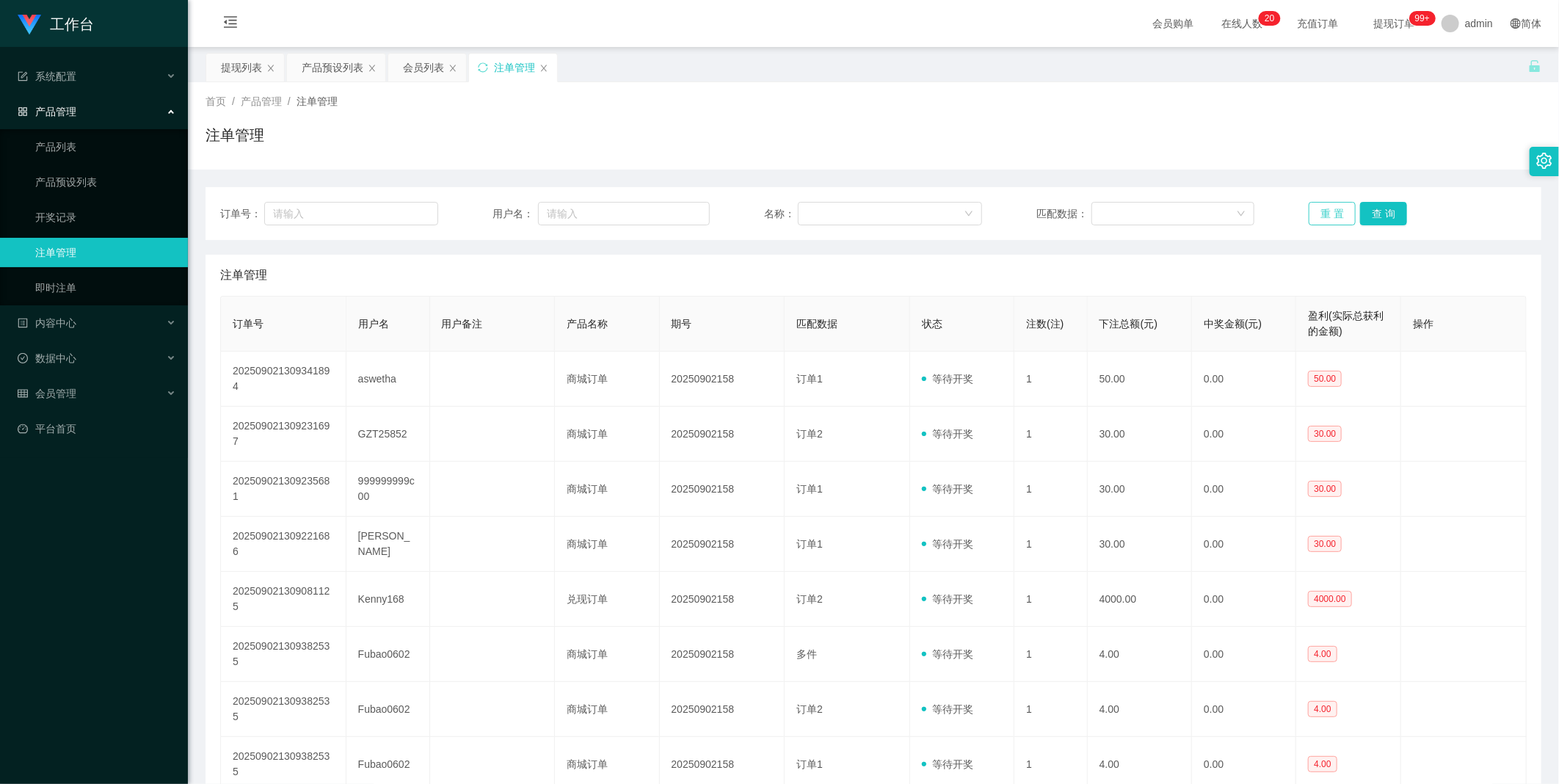
click at [1334, 214] on button "重 置" at bounding box center [1333, 214] width 47 height 24
